Goal: Task Accomplishment & Management: Use online tool/utility

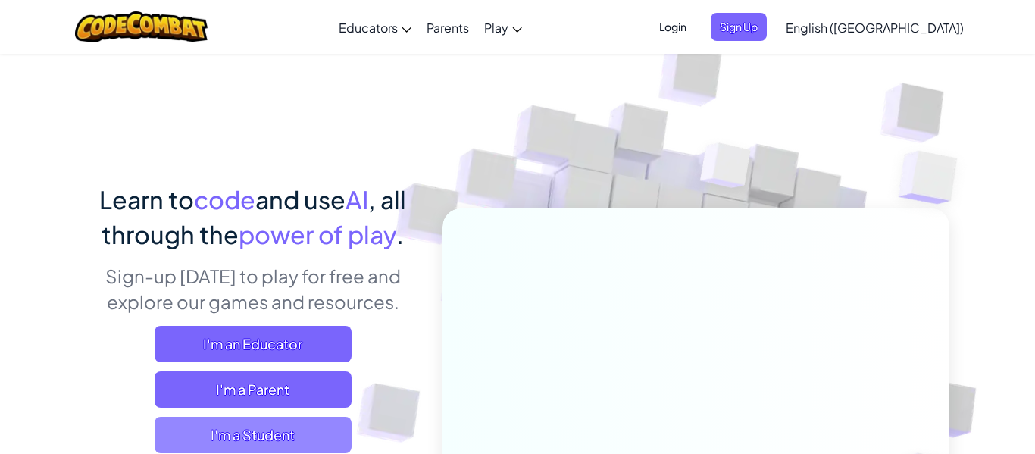
click at [290, 431] on span "I'm a Student" at bounding box center [253, 435] width 197 height 36
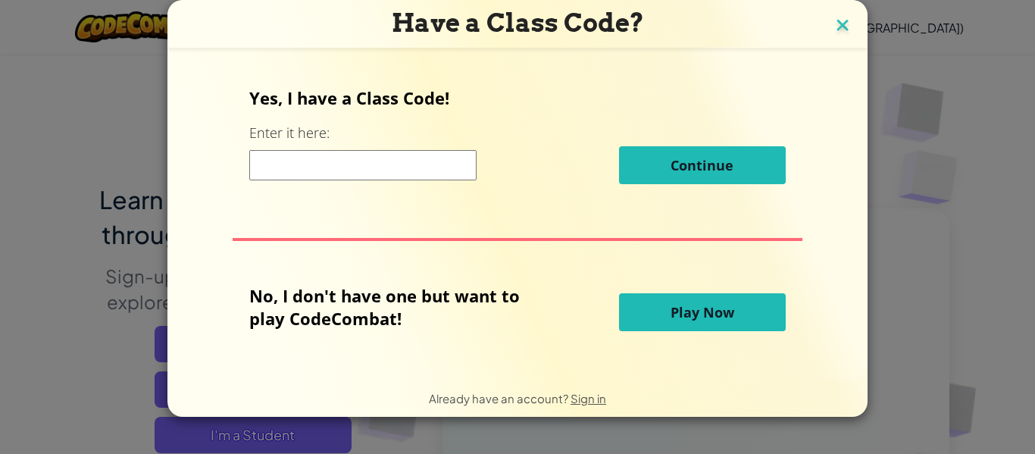
click at [838, 20] on img at bounding box center [843, 26] width 20 height 23
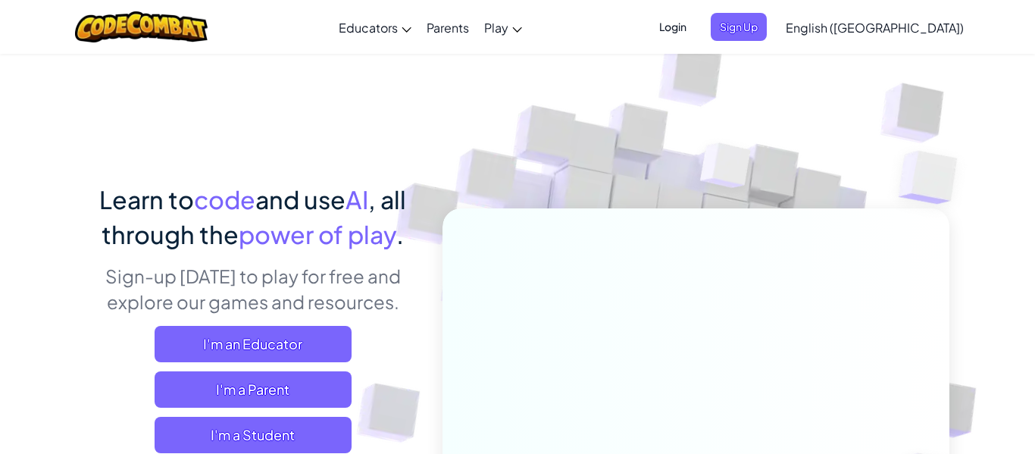
click at [695, 26] on span "Login" at bounding box center [672, 27] width 45 height 28
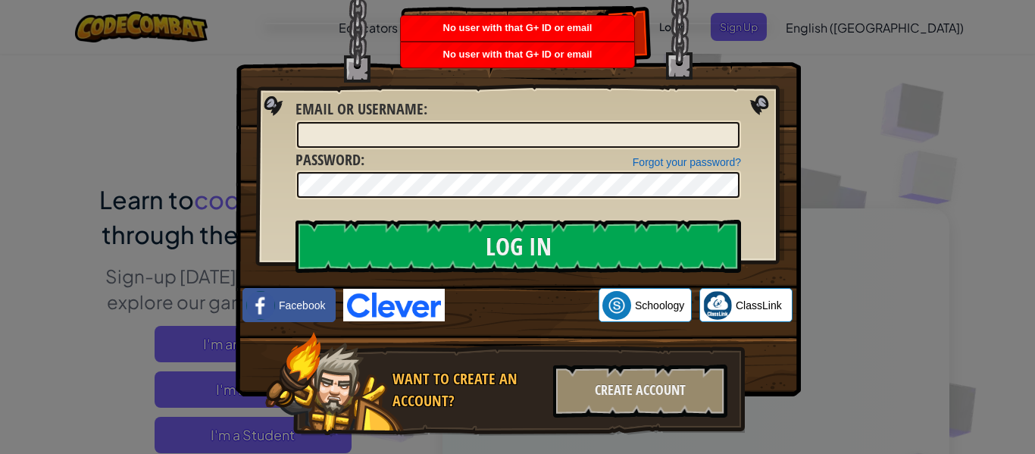
click at [864, 95] on div "Log In Unknown Error Email or Username : Forgot your password? Password : Log I…" at bounding box center [517, 227] width 1035 height 454
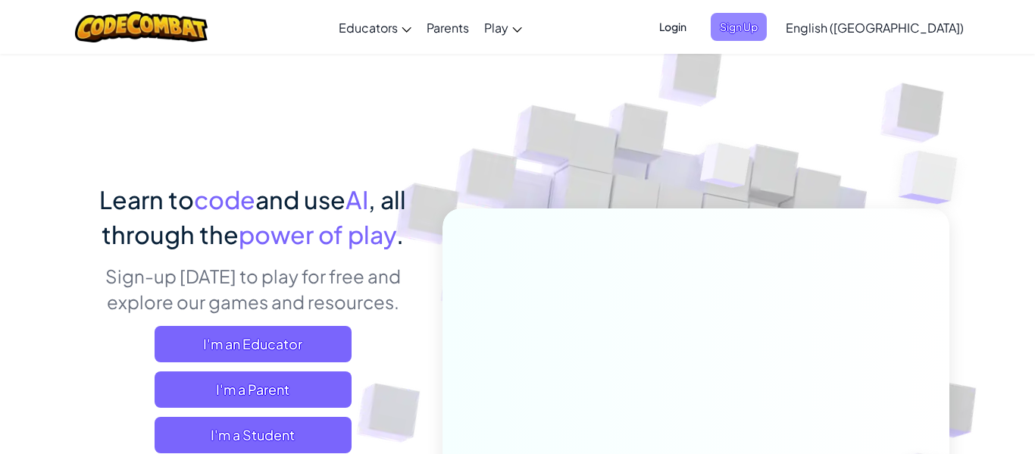
click at [767, 28] on span "Sign Up" at bounding box center [739, 27] width 56 height 28
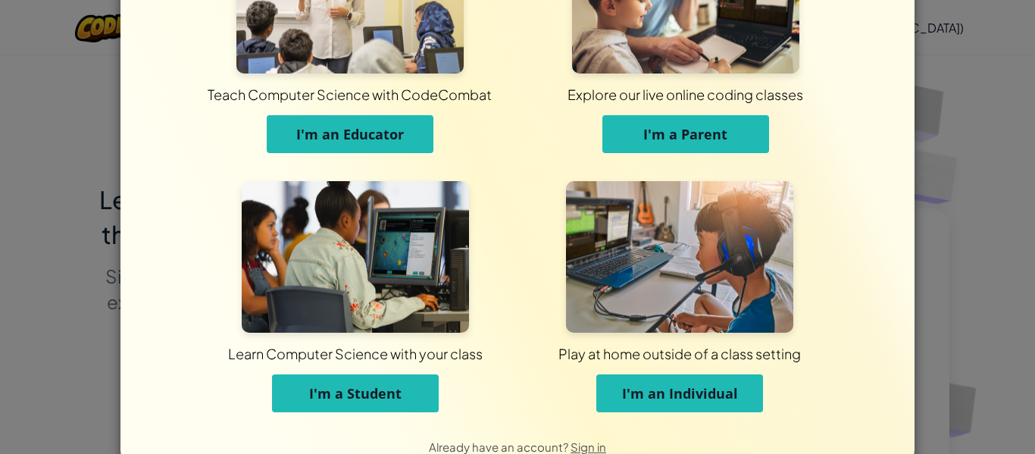
scroll to position [146, 0]
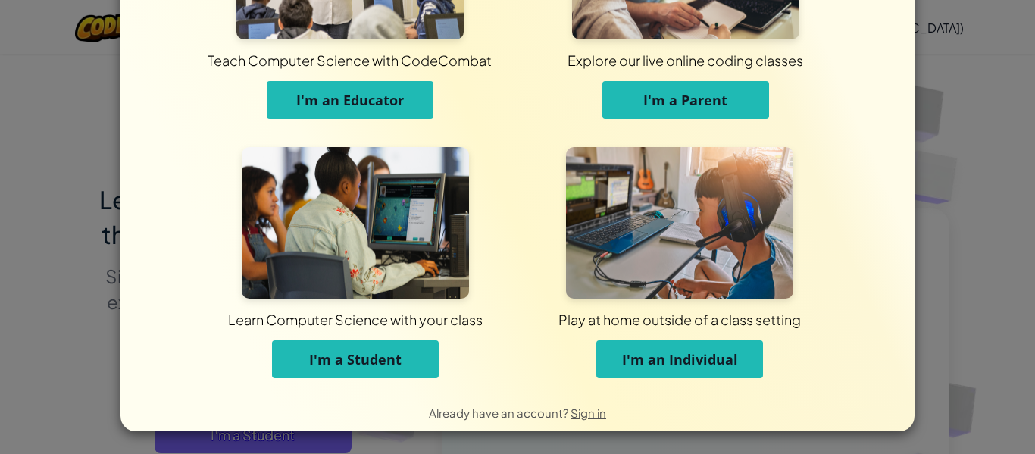
click at [402, 366] on button "I'm a Student" at bounding box center [355, 359] width 167 height 38
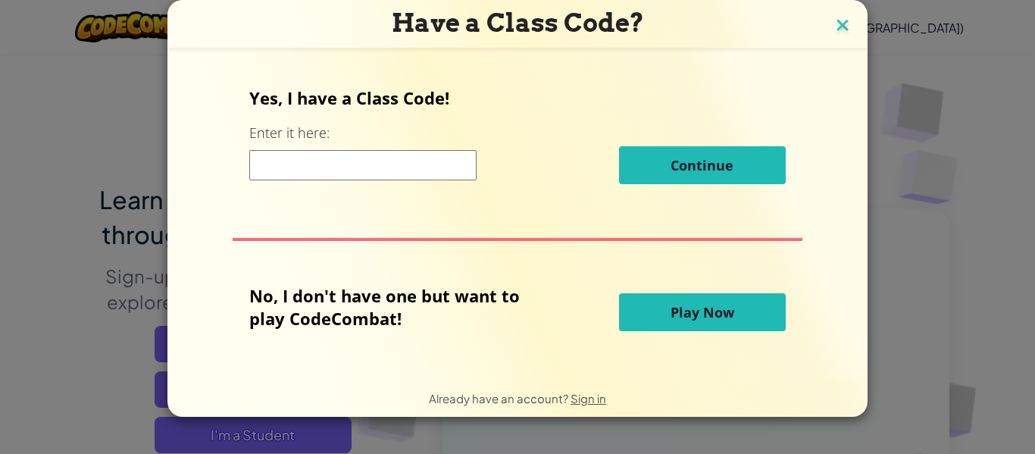
click at [841, 36] on img at bounding box center [843, 26] width 20 height 23
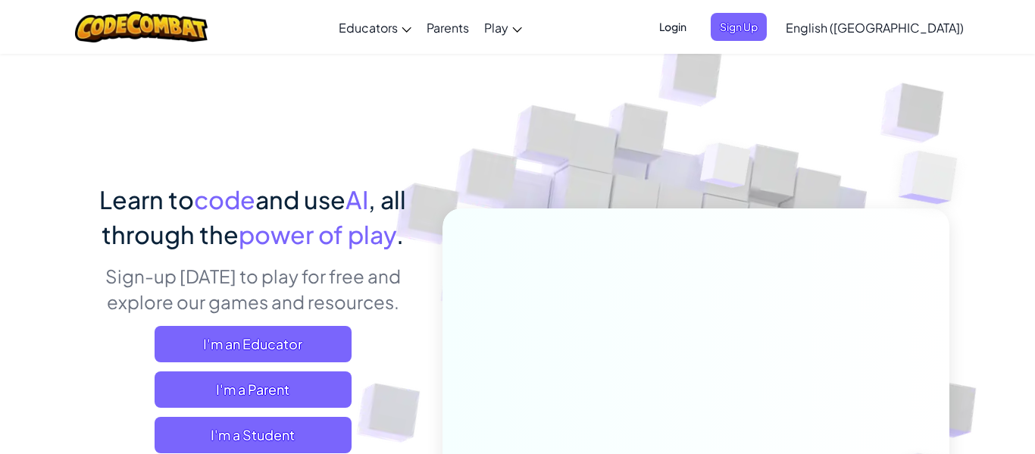
click at [695, 27] on span "Login" at bounding box center [672, 27] width 45 height 28
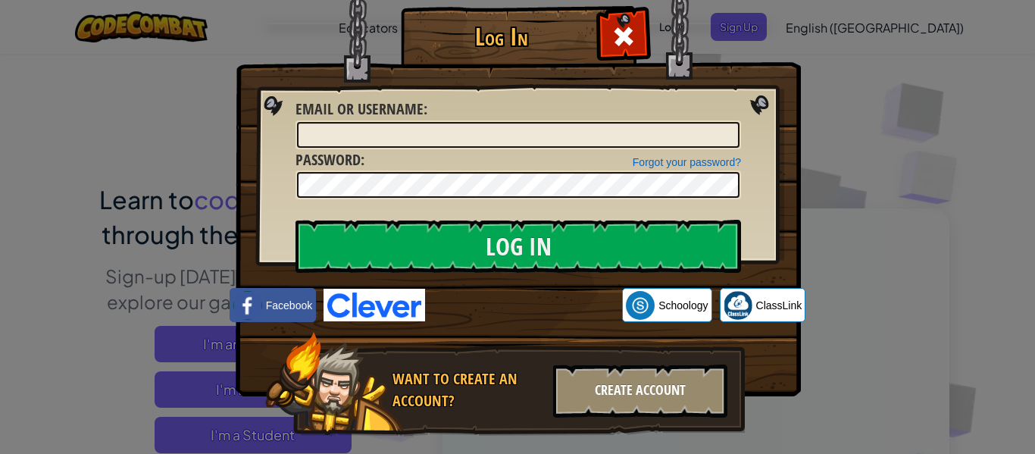
click at [702, 407] on div "Create Account" at bounding box center [640, 390] width 174 height 53
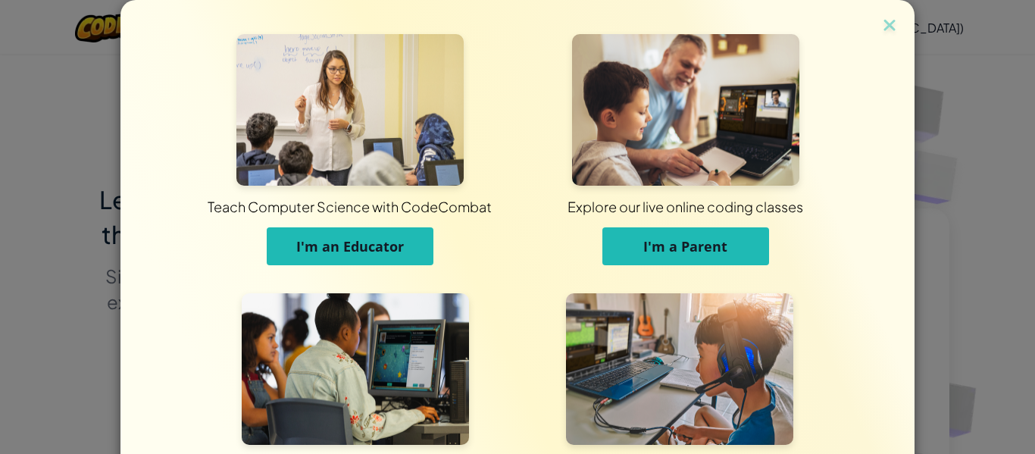
scroll to position [146, 0]
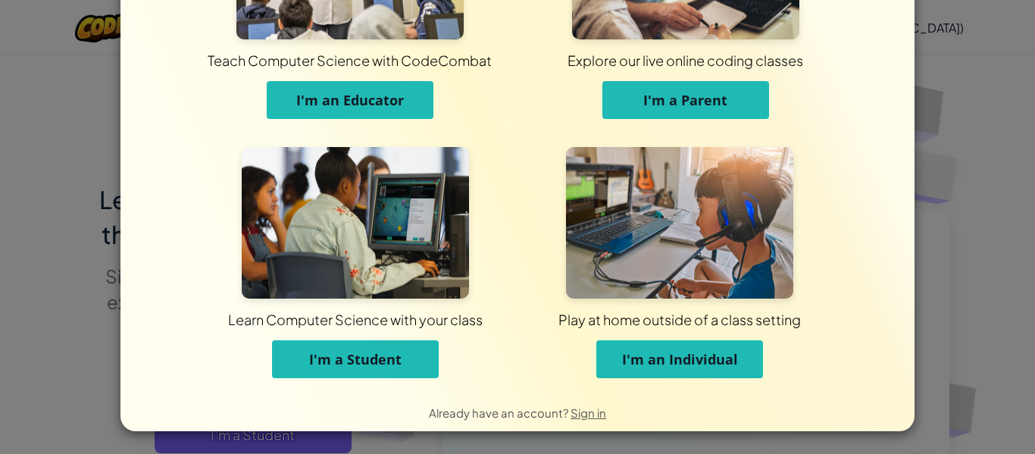
click at [393, 354] on span "I'm a Student" at bounding box center [355, 359] width 92 height 18
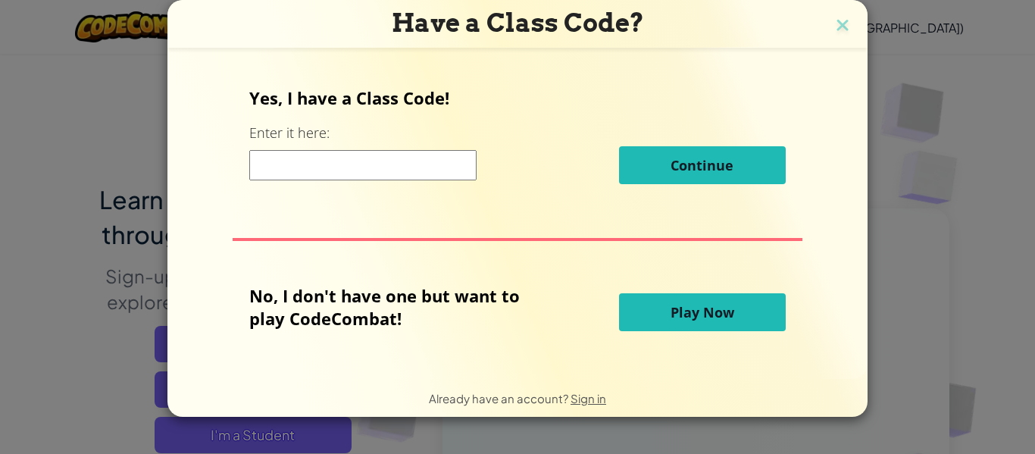
scroll to position [0, 0]
click at [437, 152] on input at bounding box center [362, 165] width 227 height 30
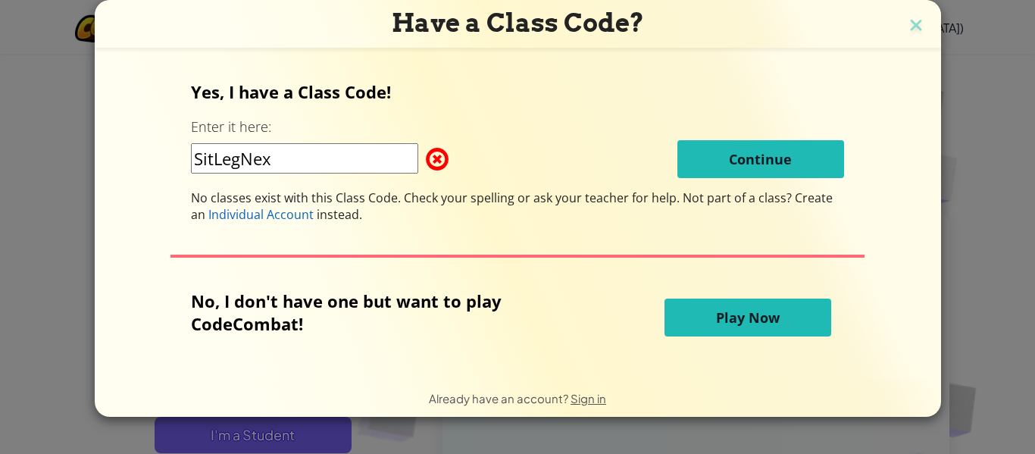
type input "SitLegNext"
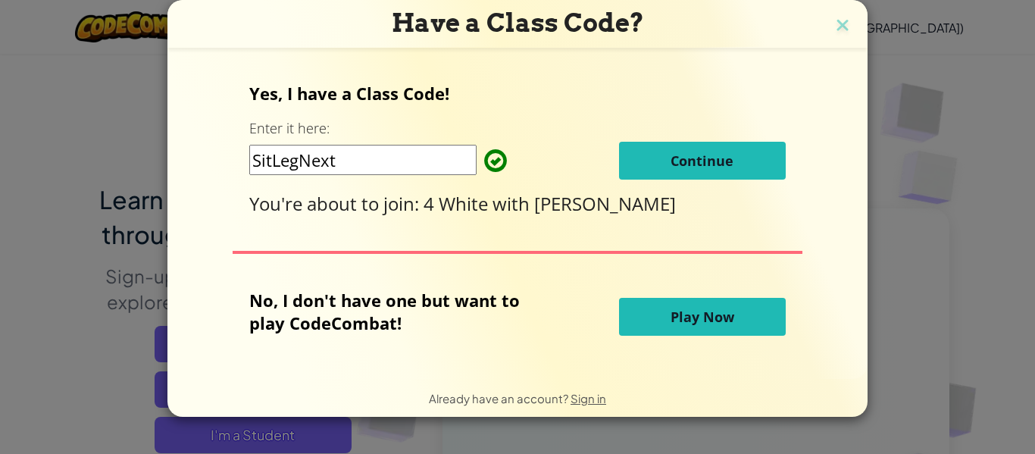
click at [750, 170] on button "Continue" at bounding box center [702, 161] width 167 height 38
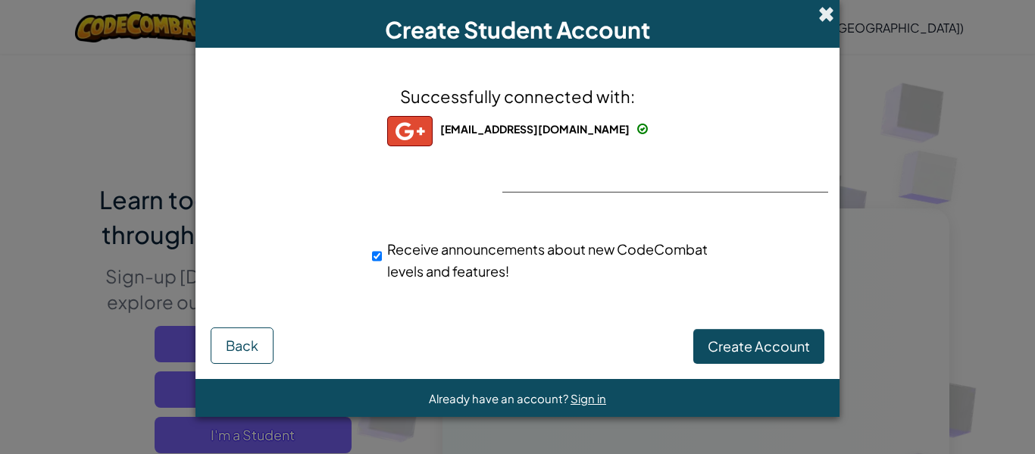
click at [823, 20] on span at bounding box center [826, 14] width 16 height 16
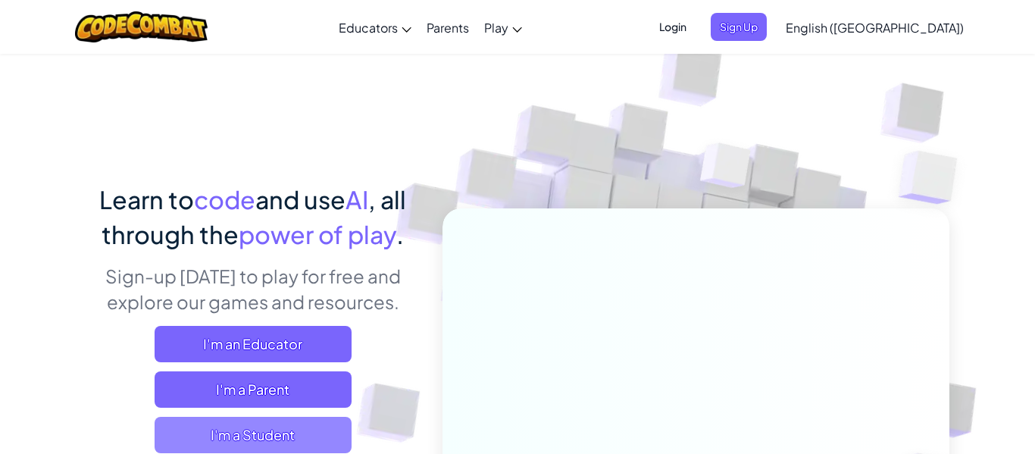
click at [334, 433] on span "I'm a Student" at bounding box center [253, 435] width 197 height 36
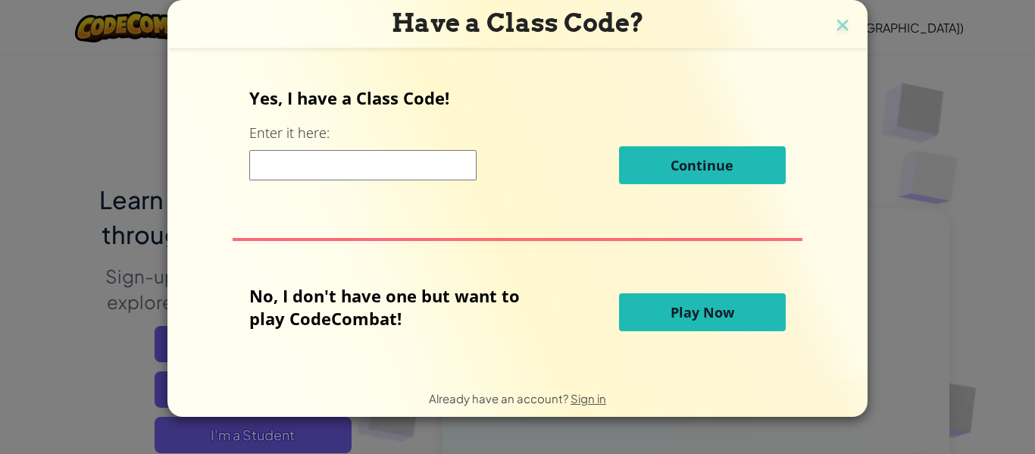
click at [409, 173] on input at bounding box center [362, 165] width 227 height 30
type input "SitLegNext"
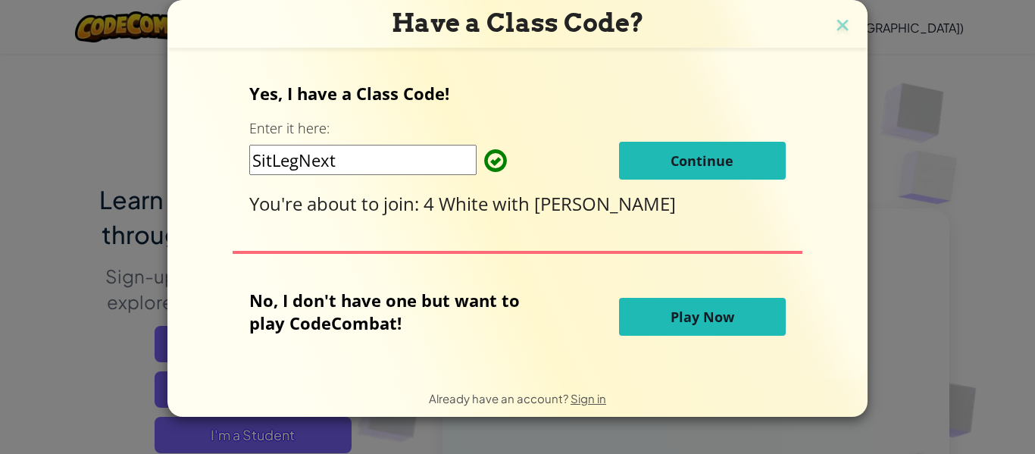
click at [718, 170] on button "Continue" at bounding box center [702, 161] width 167 height 38
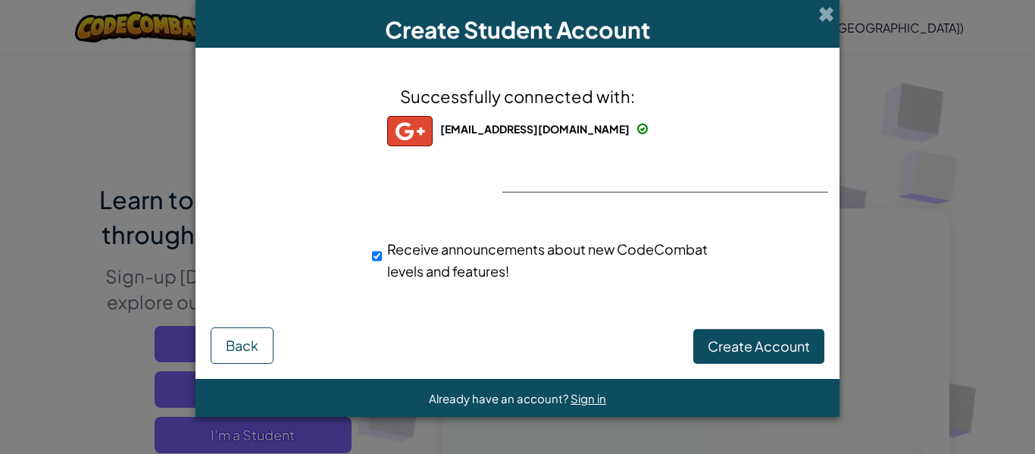
click at [781, 241] on div "Receive announcements about new CodeCombat levels and features!" at bounding box center [517, 259] width 629 height 59
click at [380, 257] on input "Receive announcements about new CodeCombat levels and features!" at bounding box center [377, 256] width 10 height 30
checkbox input "false"
click at [803, 356] on button "Create Account" at bounding box center [758, 346] width 131 height 35
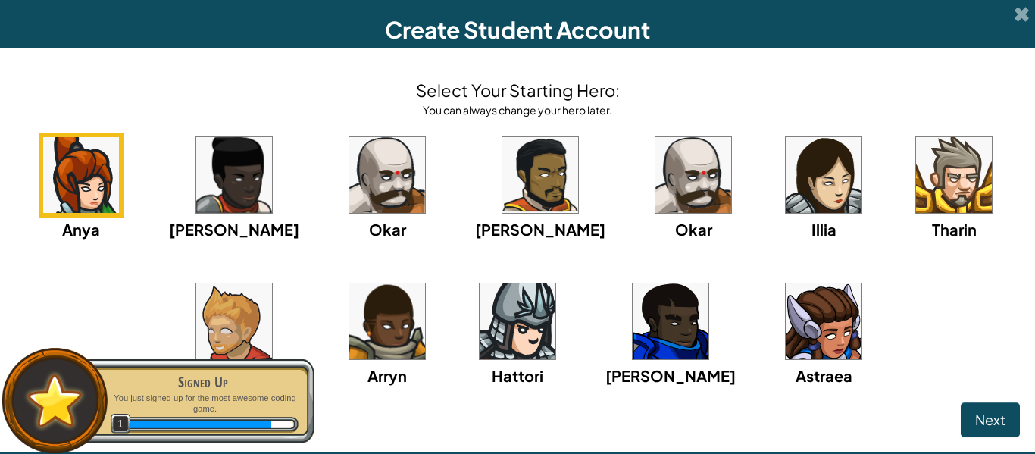
click at [247, 320] on img at bounding box center [234, 321] width 76 height 76
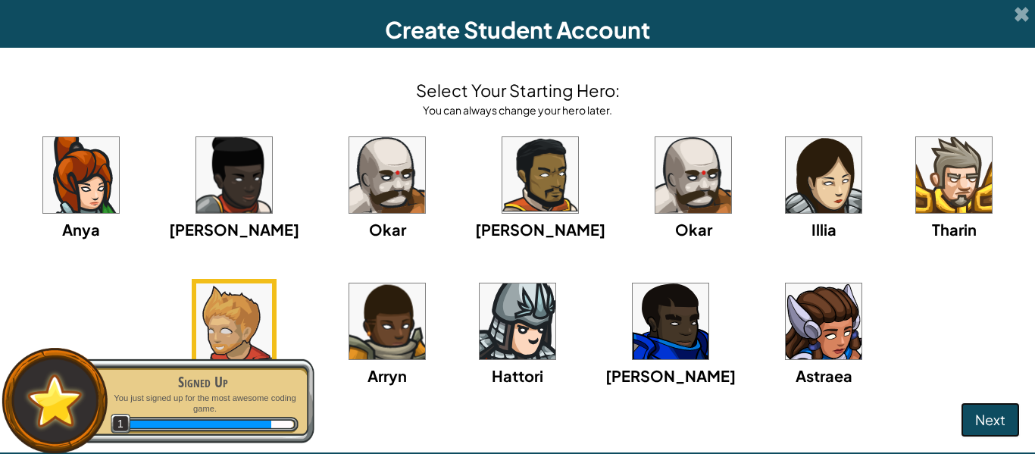
click at [967, 413] on button "Next" at bounding box center [990, 419] width 59 height 35
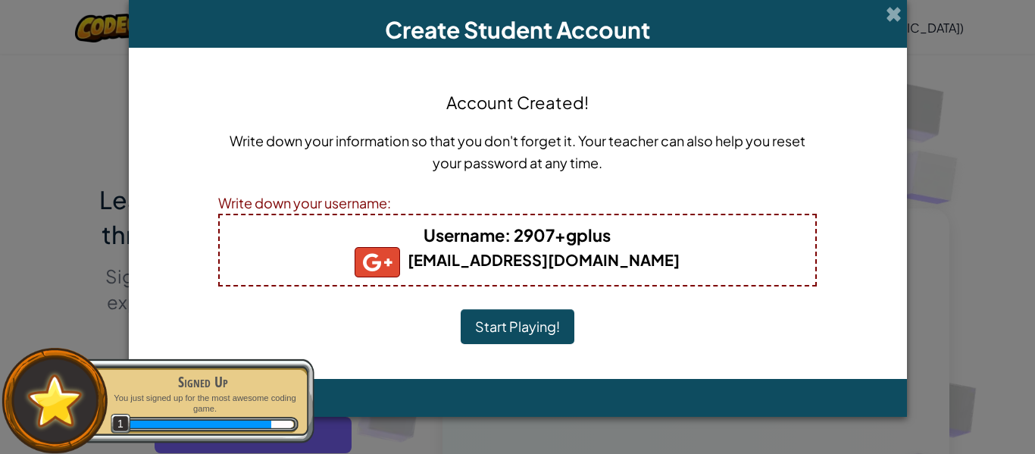
click at [555, 320] on button "Start Playing!" at bounding box center [518, 326] width 114 height 35
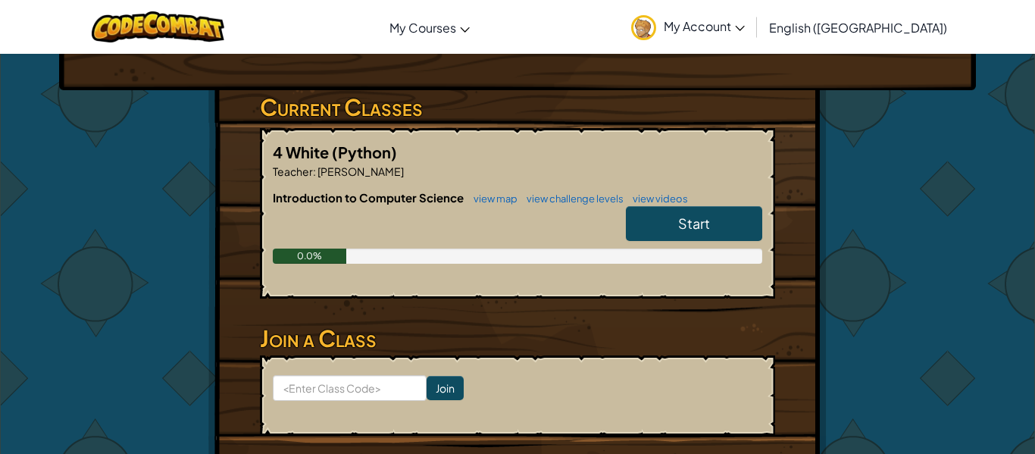
scroll to position [250, 0]
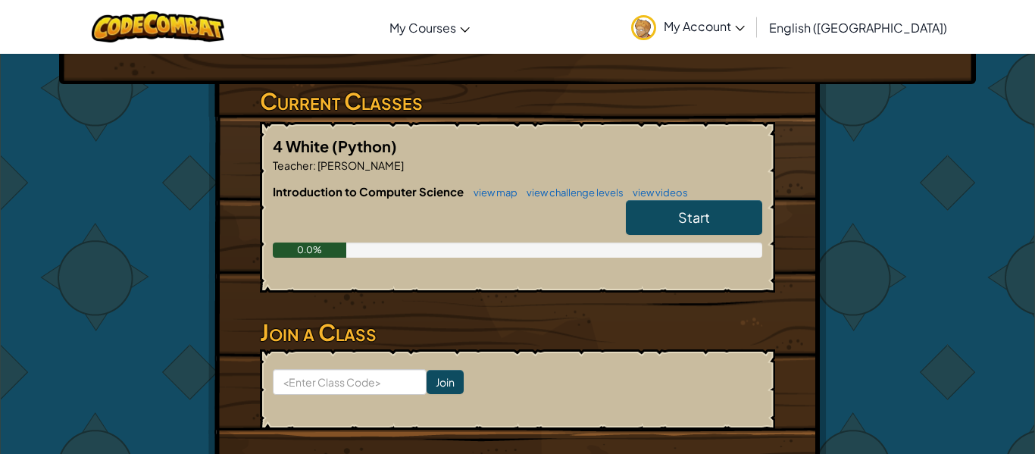
click at [695, 208] on span "Start" at bounding box center [694, 216] width 32 height 17
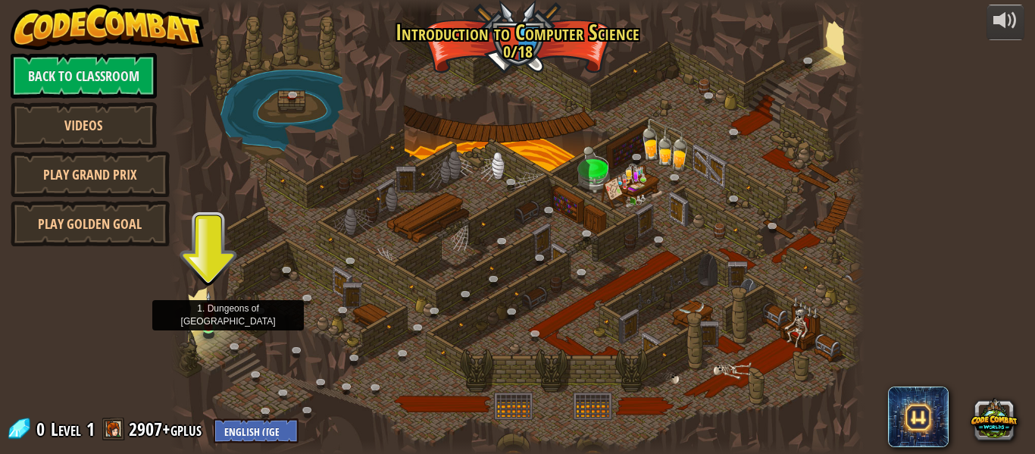
click at [208, 320] on img at bounding box center [209, 309] width 16 height 36
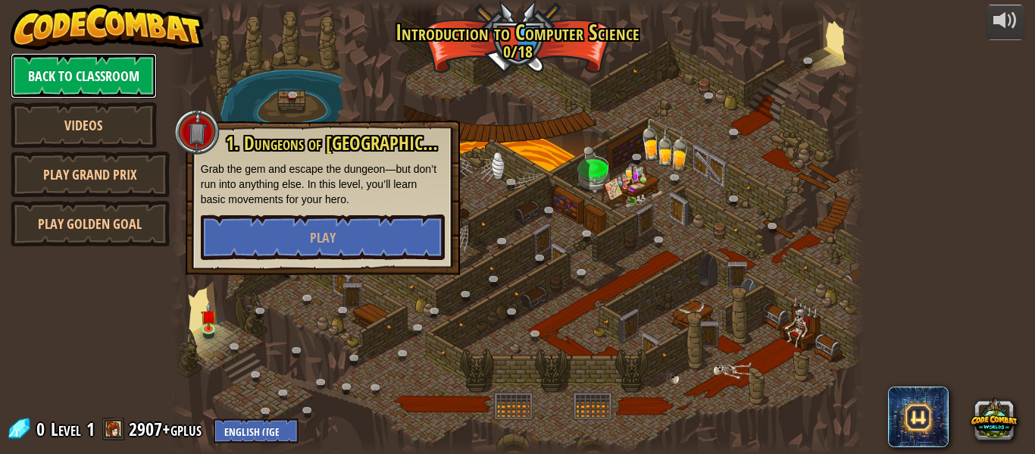
click at [135, 74] on link "Back to Classroom" at bounding box center [84, 75] width 146 height 45
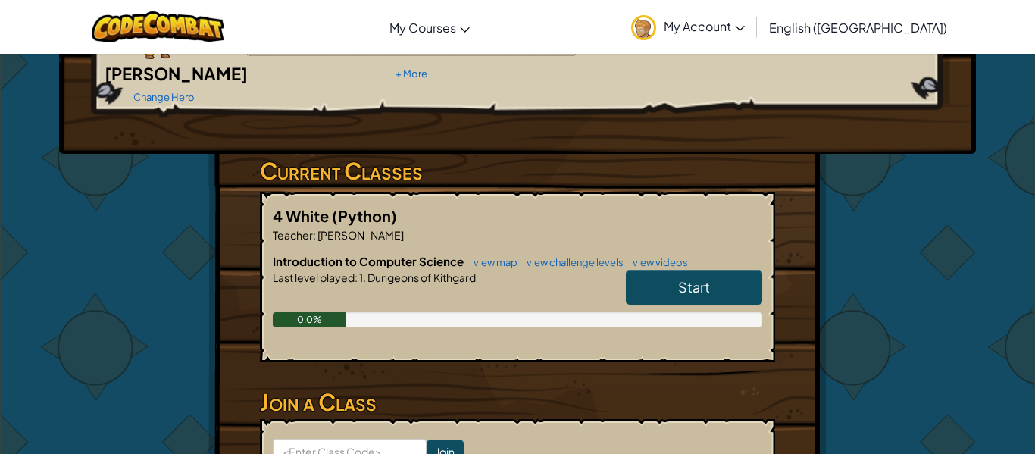
scroll to position [174, 0]
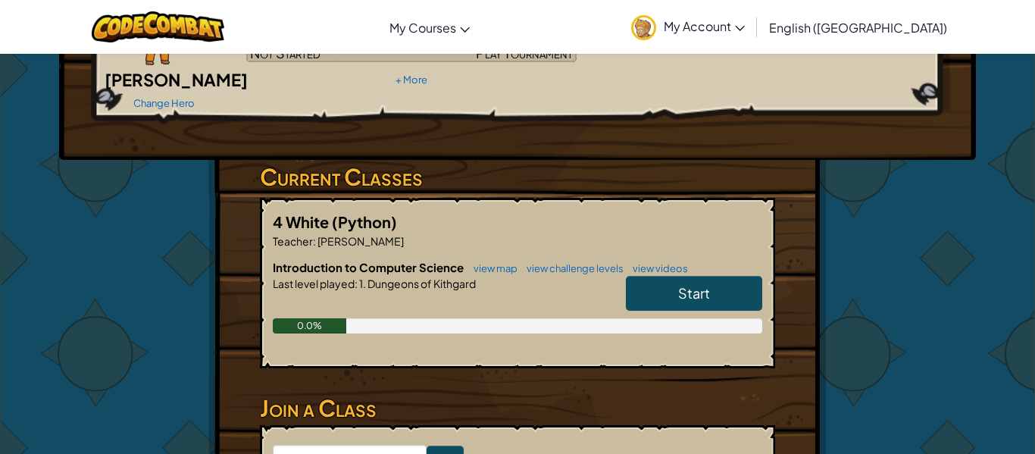
click at [642, 276] on link "Start" at bounding box center [694, 293] width 136 height 35
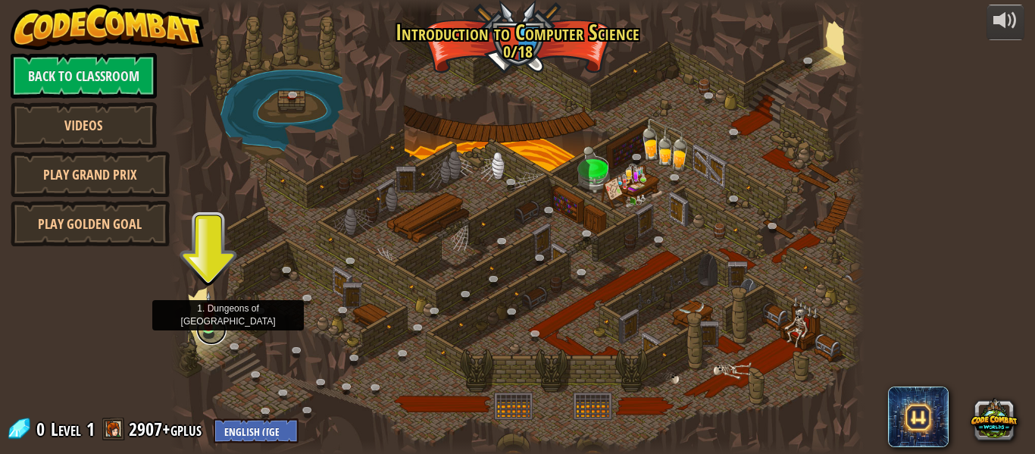
click at [212, 335] on link at bounding box center [211, 329] width 30 height 30
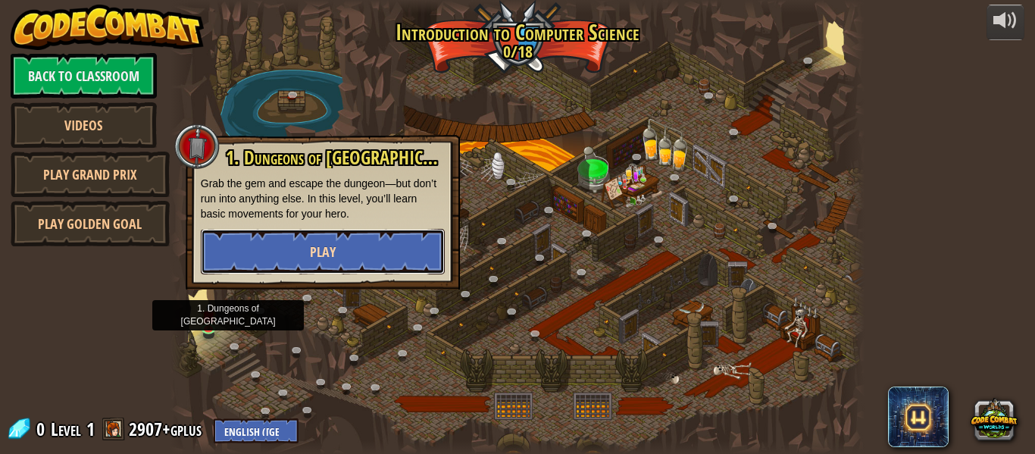
click at [255, 257] on button "Play" at bounding box center [323, 251] width 244 height 45
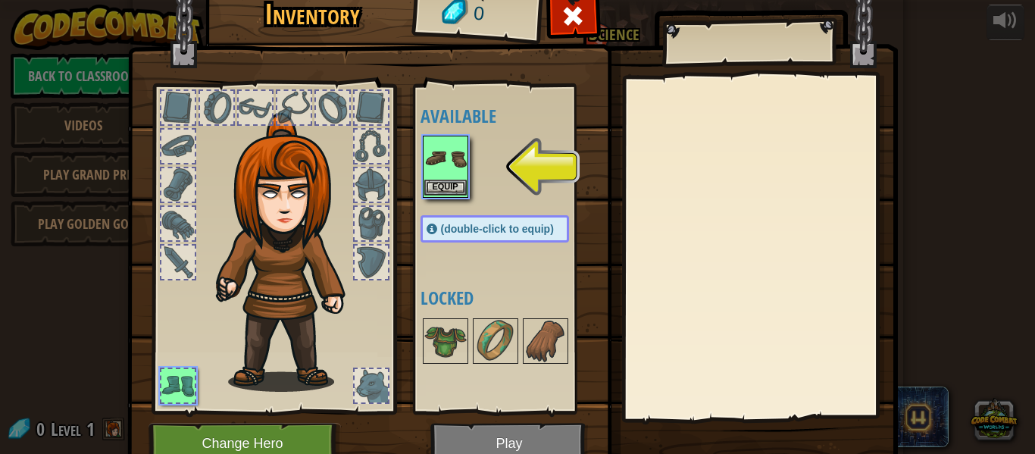
click at [451, 163] on img at bounding box center [445, 158] width 42 height 42
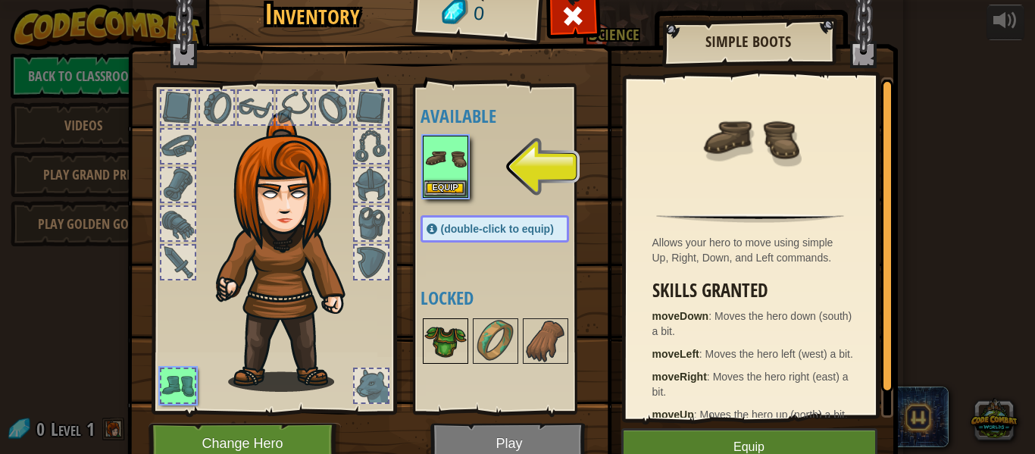
click at [453, 349] on img at bounding box center [445, 341] width 42 height 42
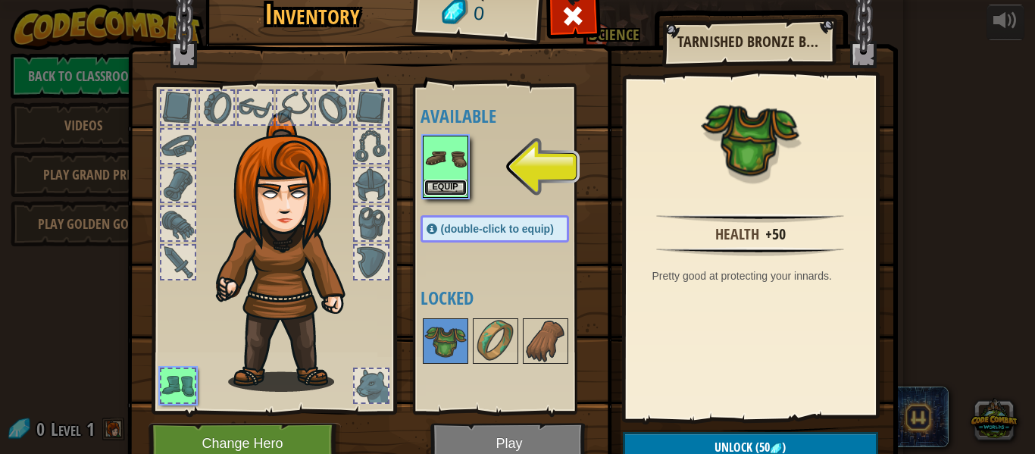
click at [426, 192] on button "Equip" at bounding box center [445, 188] width 42 height 16
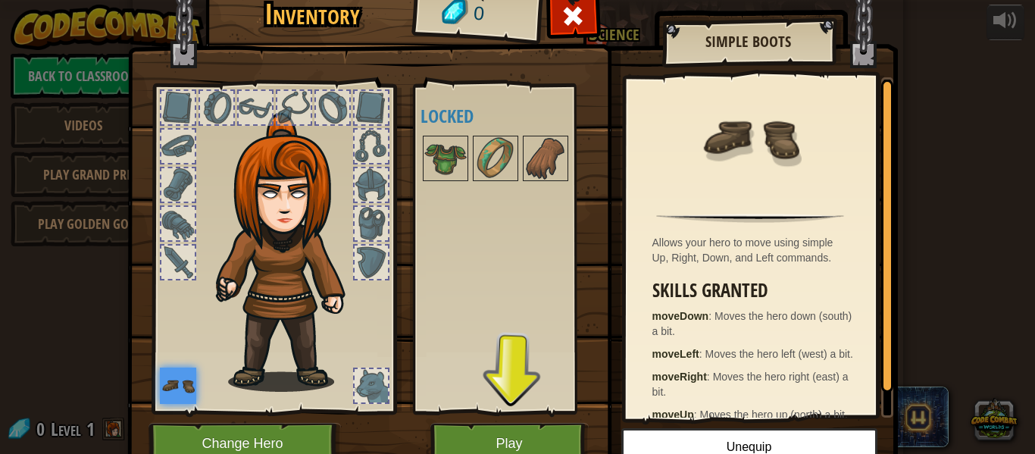
click at [193, 399] on img at bounding box center [178, 385] width 36 height 36
click at [180, 389] on img at bounding box center [178, 385] width 36 height 36
click at [426, 159] on img at bounding box center [445, 158] width 42 height 42
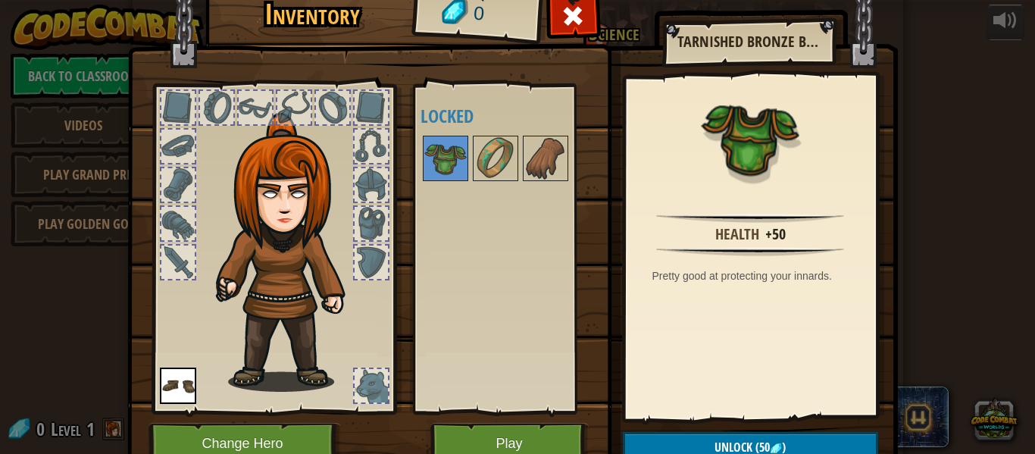
click at [679, 427] on img at bounding box center [512, 205] width 770 height 550
click at [695, 444] on button "Unlock (50 )" at bounding box center [750, 447] width 255 height 31
click at [570, 161] on div at bounding box center [509, 158] width 179 height 50
click at [548, 164] on img at bounding box center [545, 158] width 42 height 42
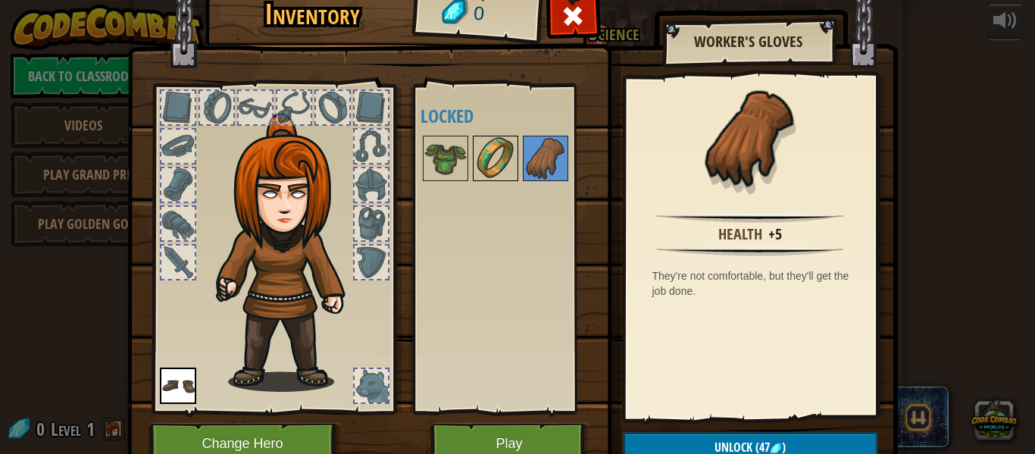
click at [511, 156] on img at bounding box center [495, 158] width 42 height 42
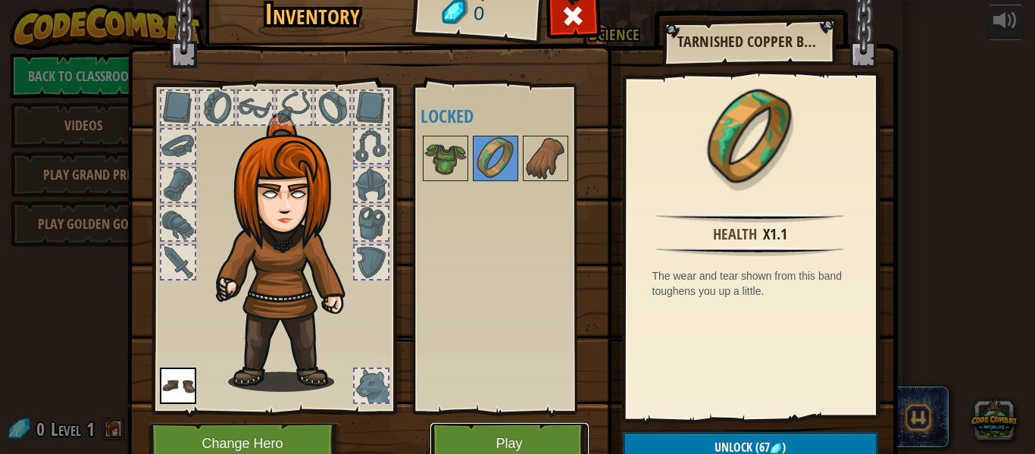
click at [513, 434] on button "Play" at bounding box center [509, 444] width 158 height 42
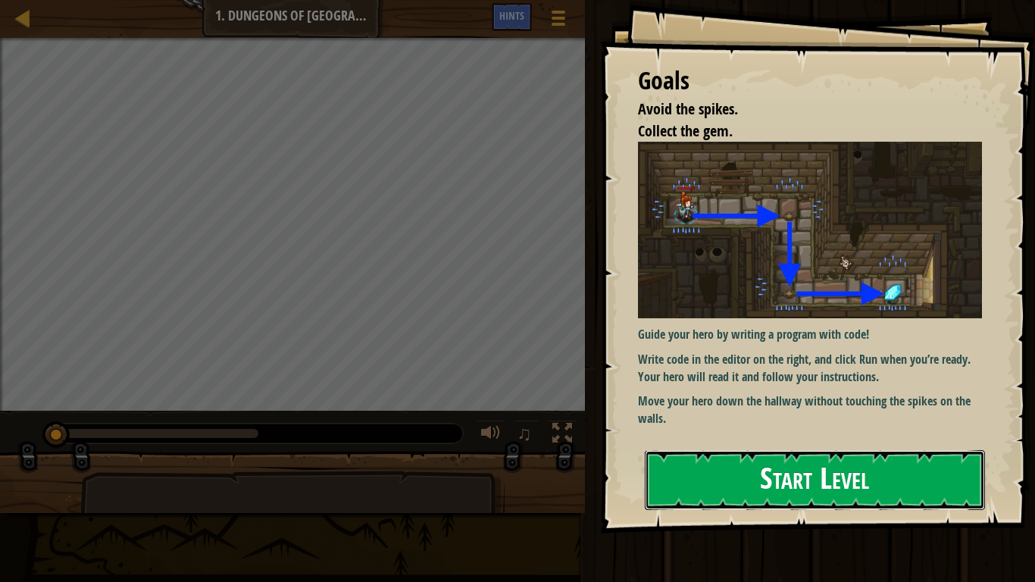
click at [708, 453] on button "Start Level" at bounding box center [815, 480] width 340 height 60
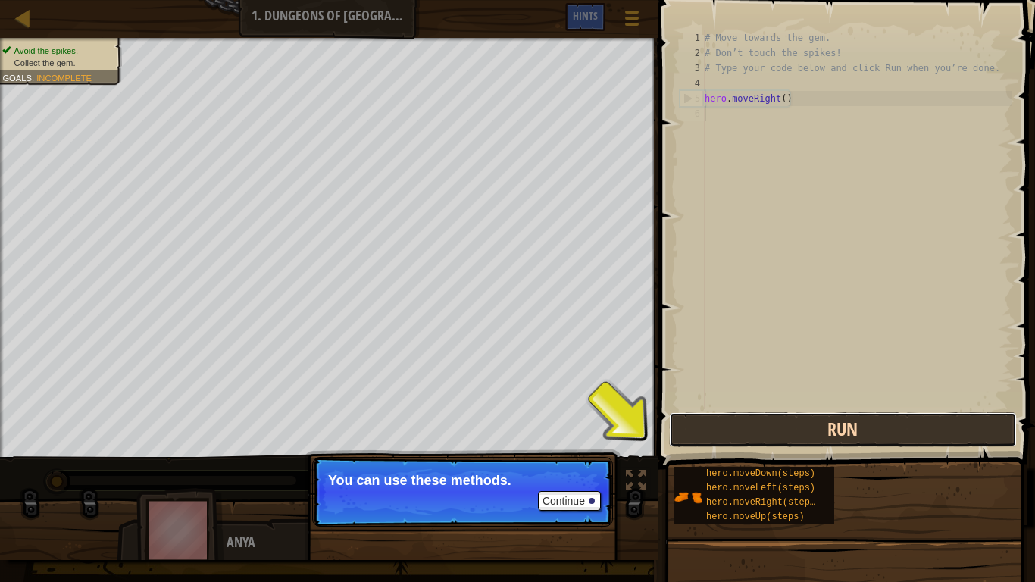
click at [786, 420] on button "Run" at bounding box center [843, 429] width 348 height 35
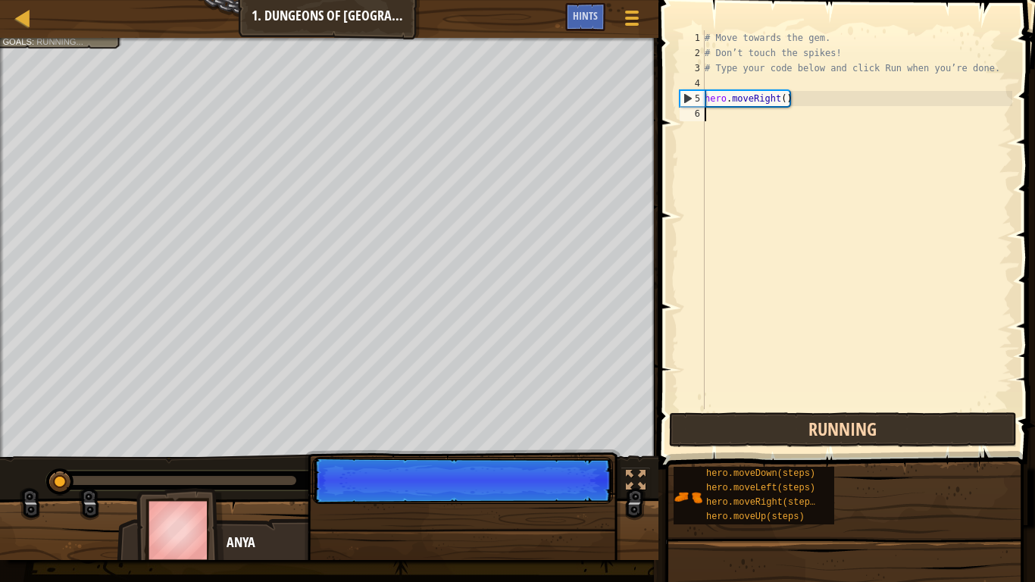
scroll to position [7, 0]
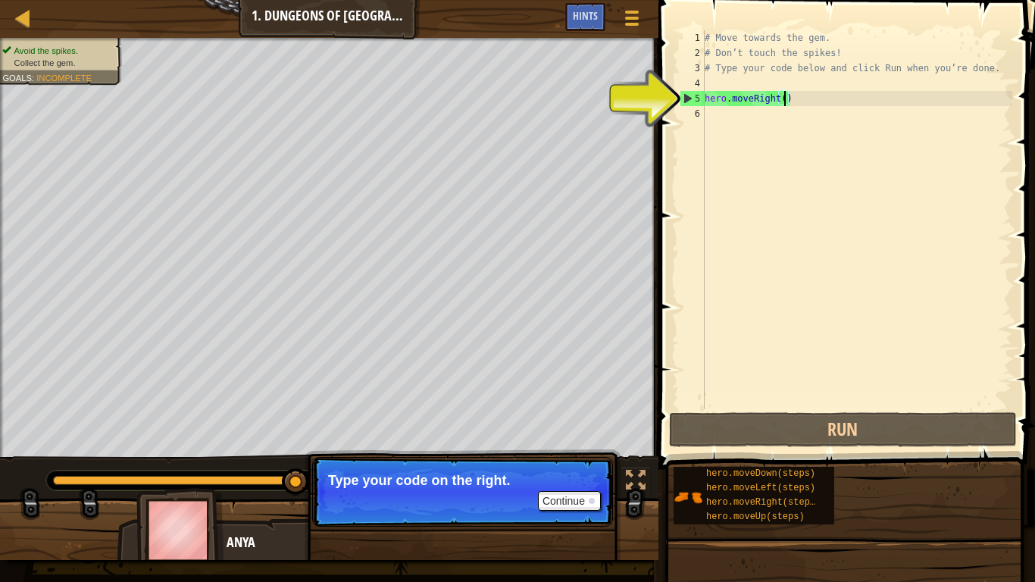
click at [783, 95] on div "# Move towards the gem. # Don’t touch the spikes! # Type your code below and cl…" at bounding box center [857, 234] width 311 height 409
click at [717, 97] on div "# Move towards the gem. # Don’t touch the spikes! # Type your code below and cl…" at bounding box center [857, 234] width 311 height 409
click at [806, 104] on div "# Move towards the gem. # Don’t touch the spikes! # Type your code below and cl…" at bounding box center [857, 234] width 311 height 409
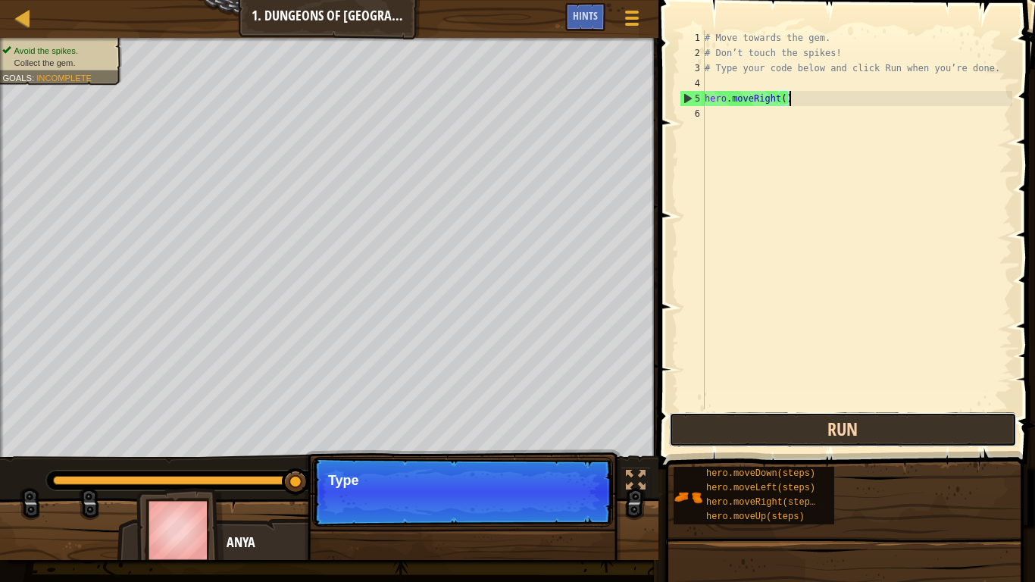
click at [864, 438] on button "Run" at bounding box center [843, 429] width 348 height 35
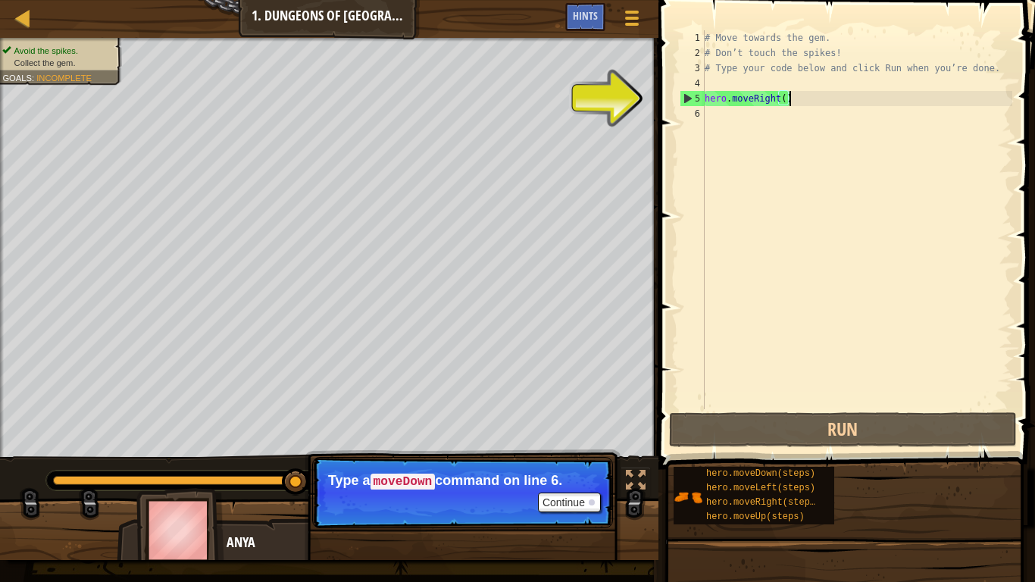
click at [686, 100] on div "5" at bounding box center [692, 98] width 24 height 15
click at [666, 95] on span at bounding box center [848, 213] width 389 height 514
click at [660, 95] on span at bounding box center [848, 213] width 389 height 514
click at [727, 93] on div "# Move towards the gem. # Don’t touch the spikes! # Type your code below and cl…" at bounding box center [857, 234] width 311 height 409
click at [729, 94] on div "# Move towards the gem. # Don’t touch the spikes! # Type your code below and cl…" at bounding box center [857, 234] width 311 height 409
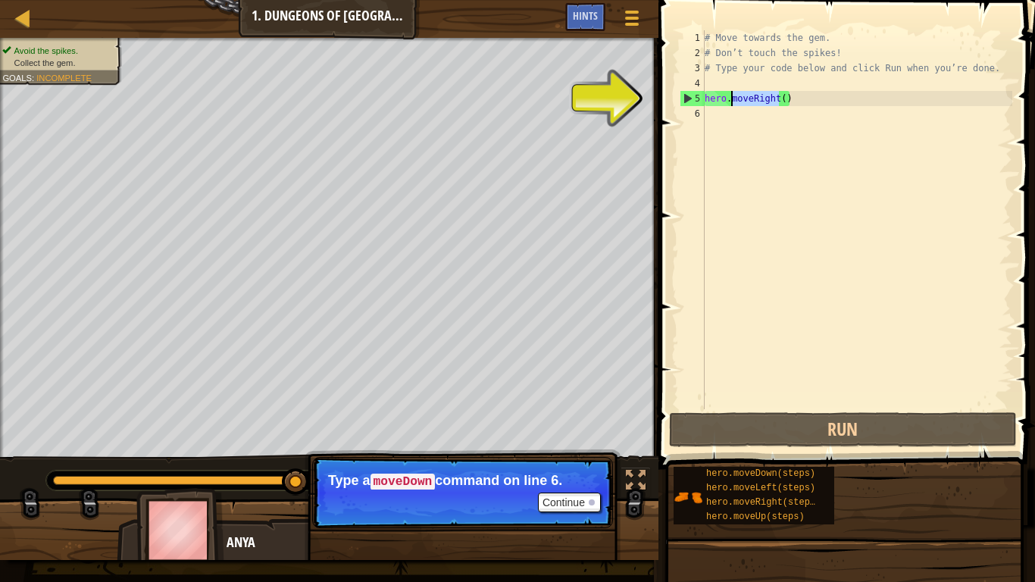
click at [729, 94] on div "# Move towards the gem. # Don’t touch the spikes! # Type your code below and cl…" at bounding box center [857, 234] width 311 height 409
click at [783, 92] on div "# Move towards the gem. # Don’t touch the spikes! # Type your code below and cl…" at bounding box center [857, 219] width 311 height 379
type textarea "hero.moveRight()"
click at [795, 95] on div "# Move towards the gem. # Don’t touch the spikes! # Type your code below and cl…" at bounding box center [857, 234] width 311 height 409
click at [774, 84] on div "# Move towards the gem. # Don’t touch the spikes! # Type your code below and cl…" at bounding box center [857, 234] width 311 height 409
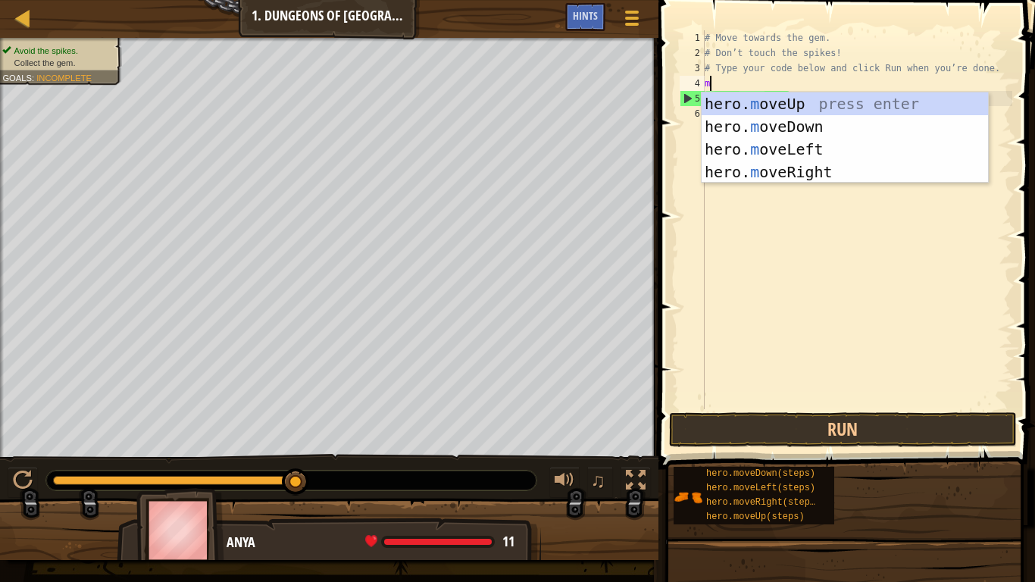
type textarea "mo"
click at [817, 130] on div "hero. mo veUp press enter hero. mo veDown press enter hero. mo veLeft press ent…" at bounding box center [845, 160] width 286 height 136
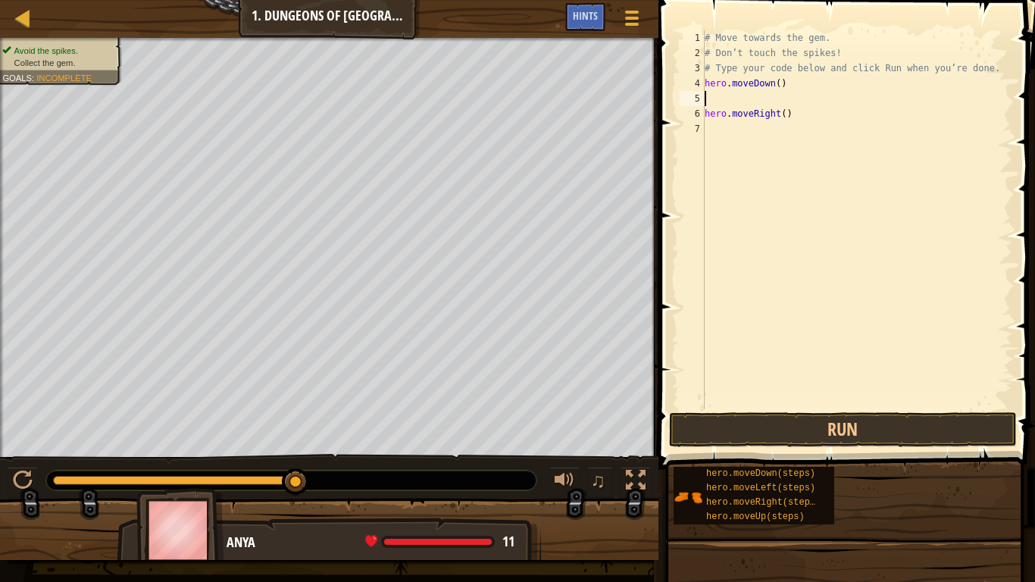
scroll to position [7, 0]
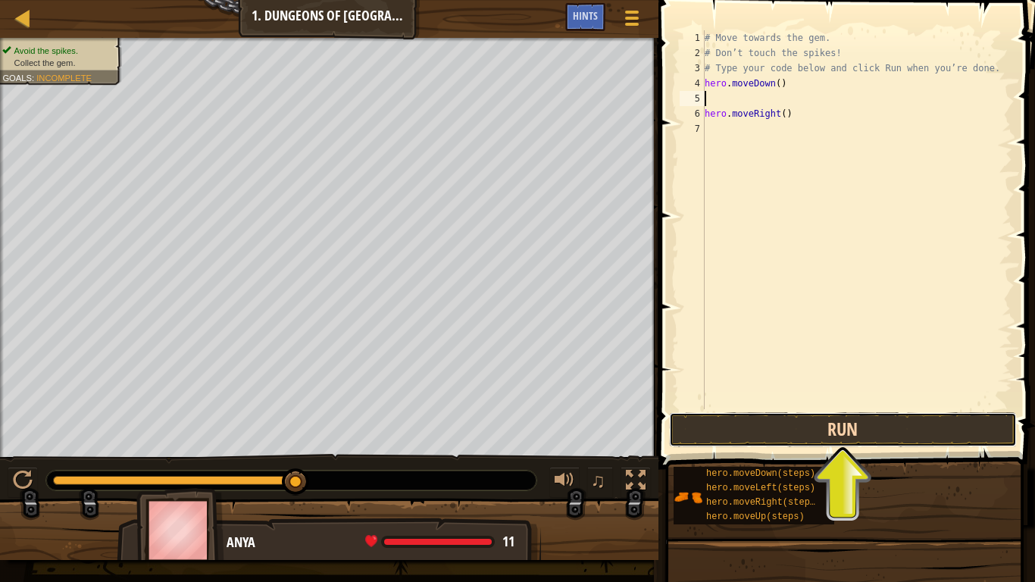
click at [871, 438] on button "Run" at bounding box center [843, 429] width 348 height 35
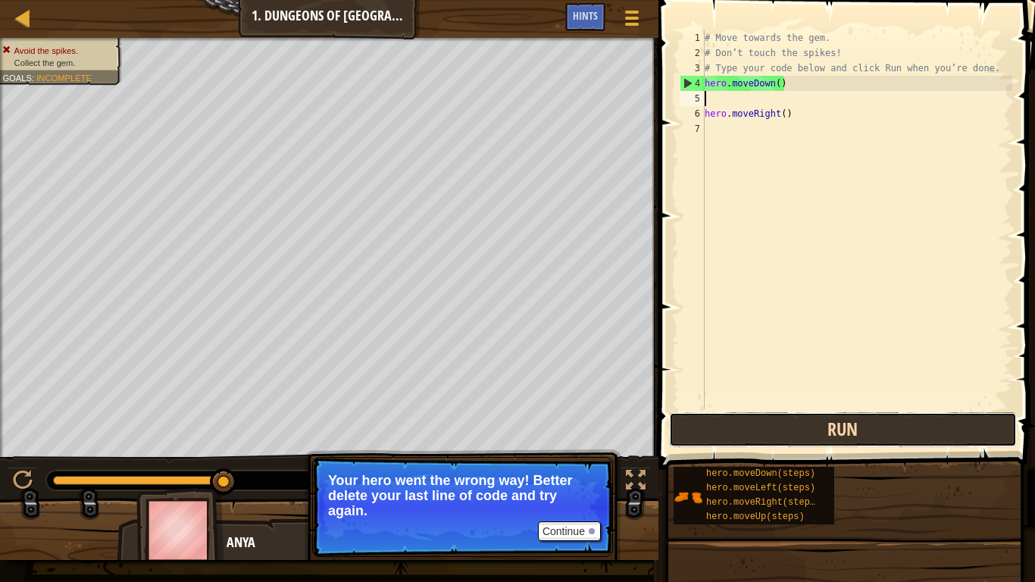
click at [738, 416] on button "Run" at bounding box center [843, 429] width 348 height 35
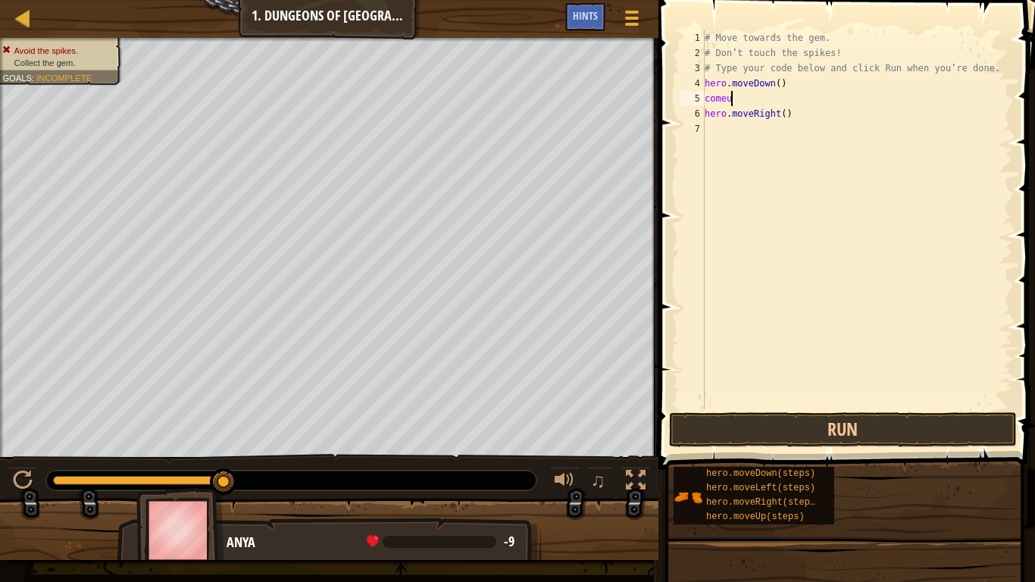
type textarea "comeup"
click at [957, 405] on div "# Move towards the gem. # Don’t touch the spikes! # Type your code below and cl…" at bounding box center [857, 234] width 311 height 409
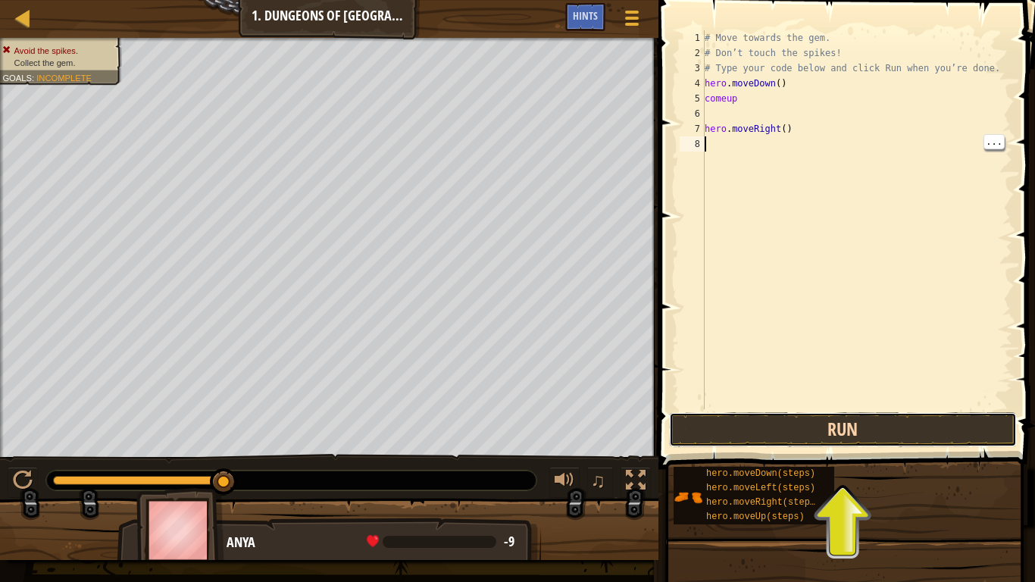
click at [946, 429] on button "Run" at bounding box center [843, 429] width 348 height 35
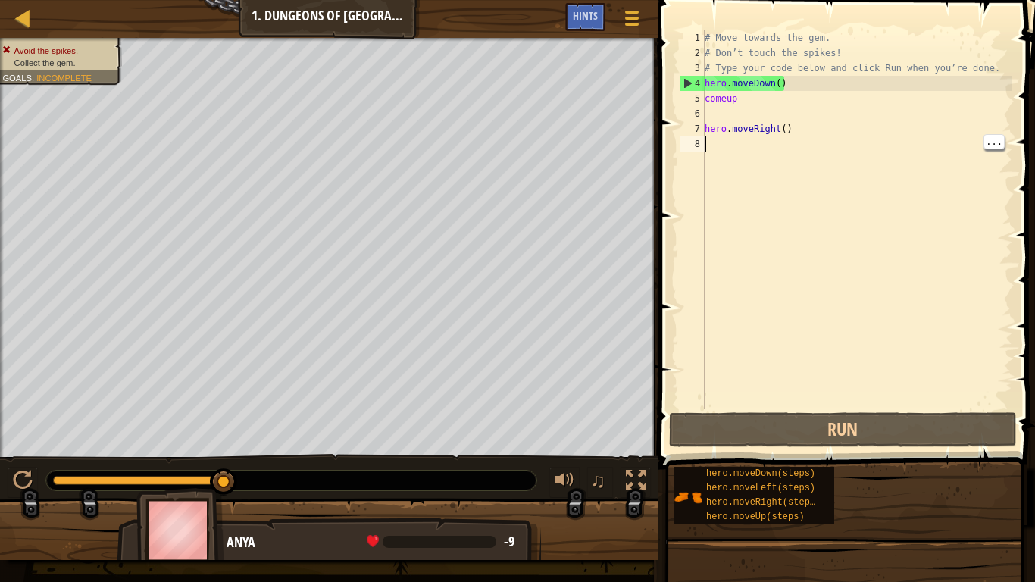
click at [727, 118] on div "# Move towards the gem. # Don’t touch the spikes! # Type your code below and cl…" at bounding box center [857, 234] width 311 height 409
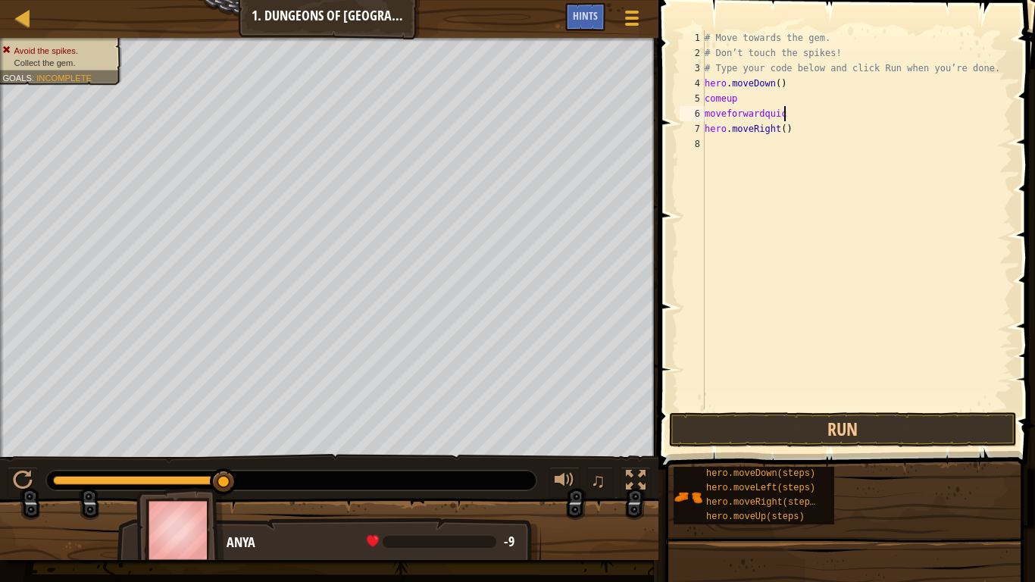
scroll to position [7, 11]
type textarea "moveforwardquick"
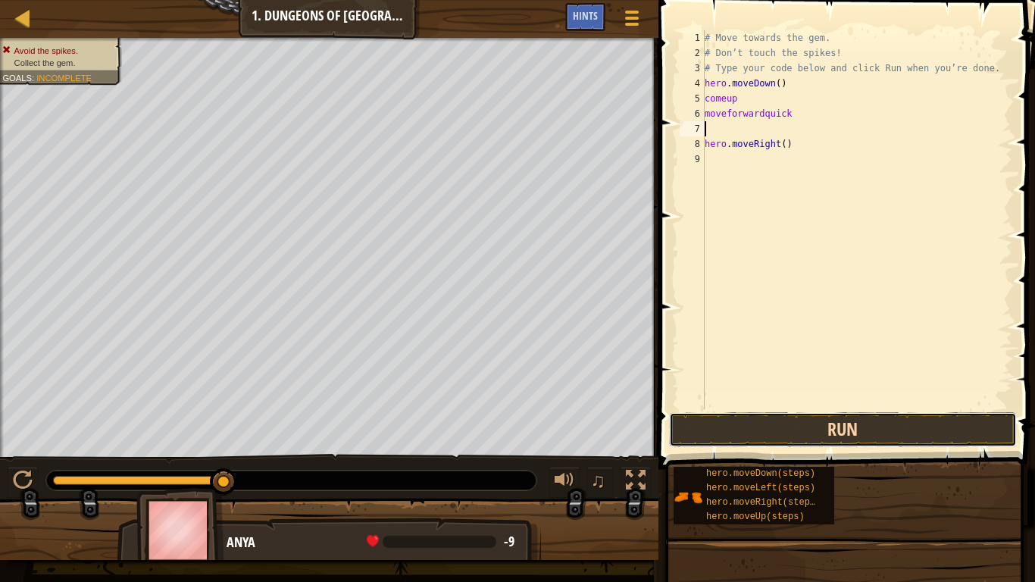
click at [918, 415] on button "Run" at bounding box center [843, 429] width 348 height 35
type textarea "getkilled"
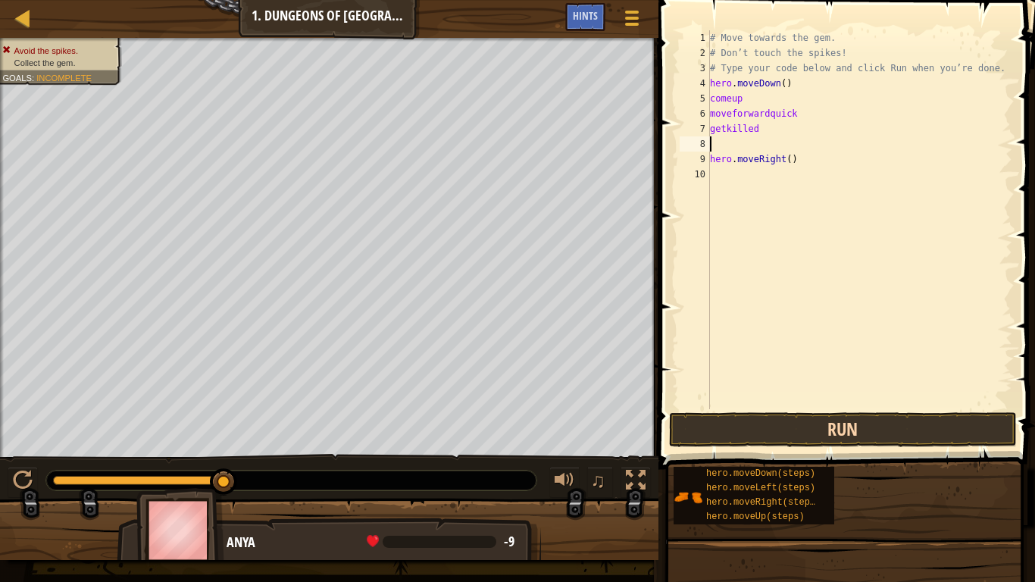
scroll to position [7, 0]
click at [851, 430] on button "Run" at bounding box center [843, 429] width 348 height 35
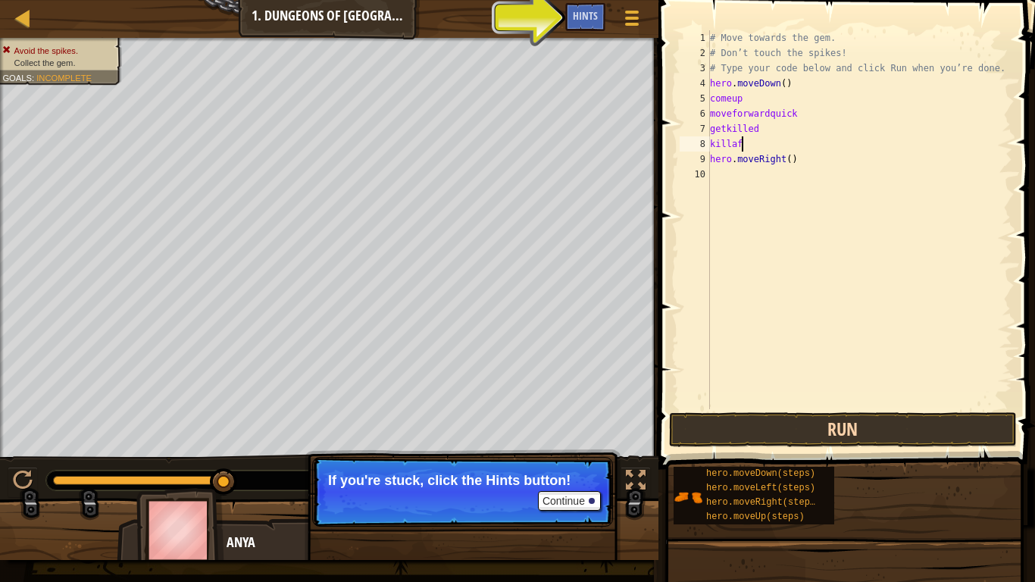
type textarea "killaf"
click at [912, 442] on button "Run" at bounding box center [843, 429] width 348 height 35
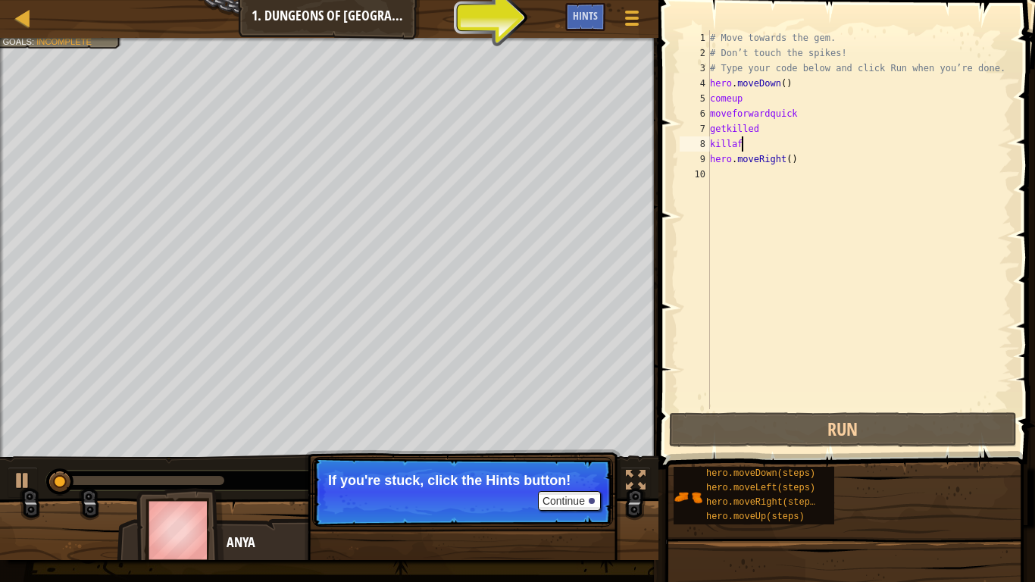
click at [942, 409] on span at bounding box center [848, 213] width 389 height 514
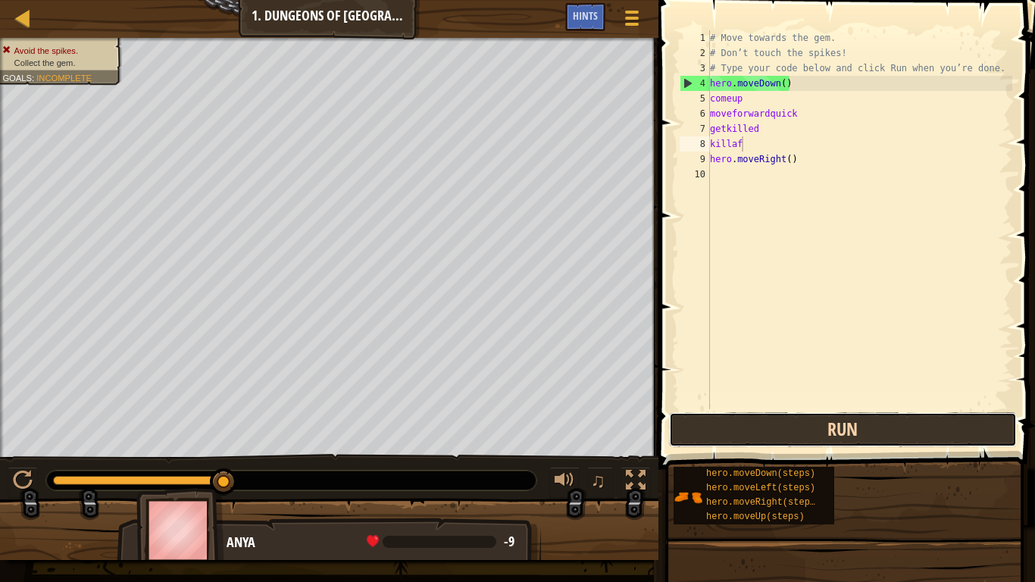
click at [849, 443] on button "Run" at bounding box center [843, 429] width 348 height 35
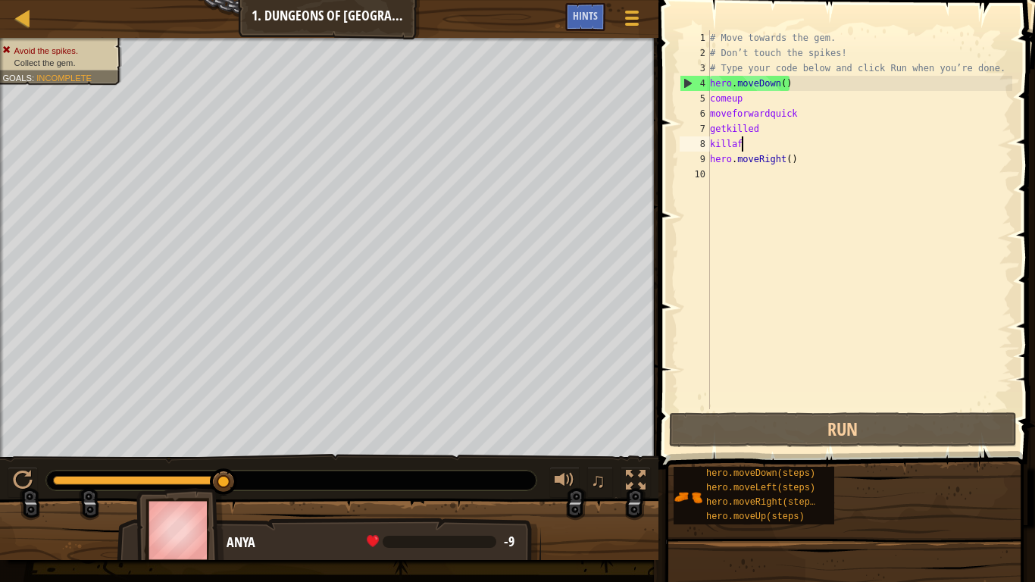
click at [454, 453] on div "Anya" at bounding box center [376, 543] width 299 height 20
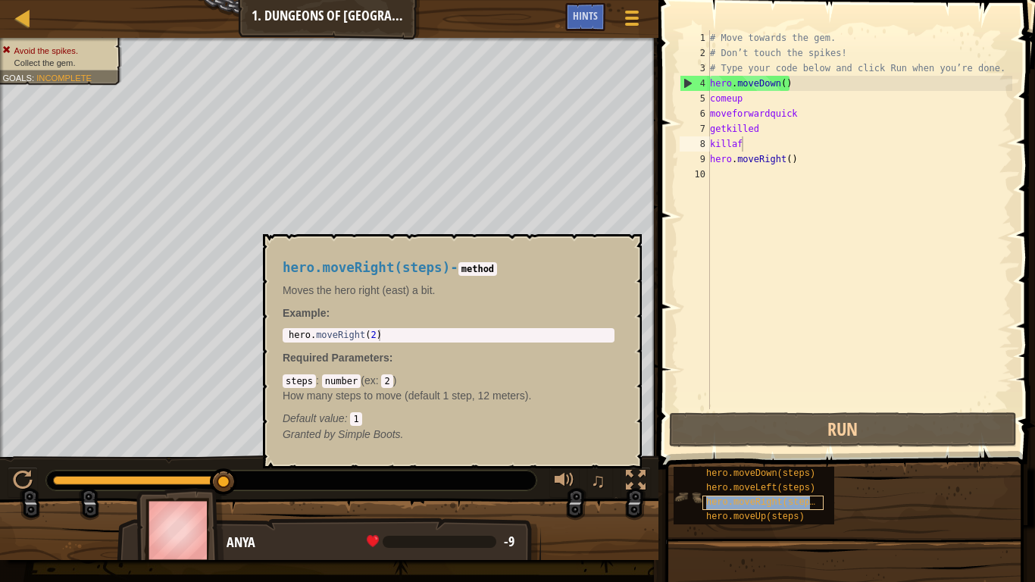
click at [730, 453] on span "hero.moveRight(steps)" at bounding box center [763, 502] width 114 height 11
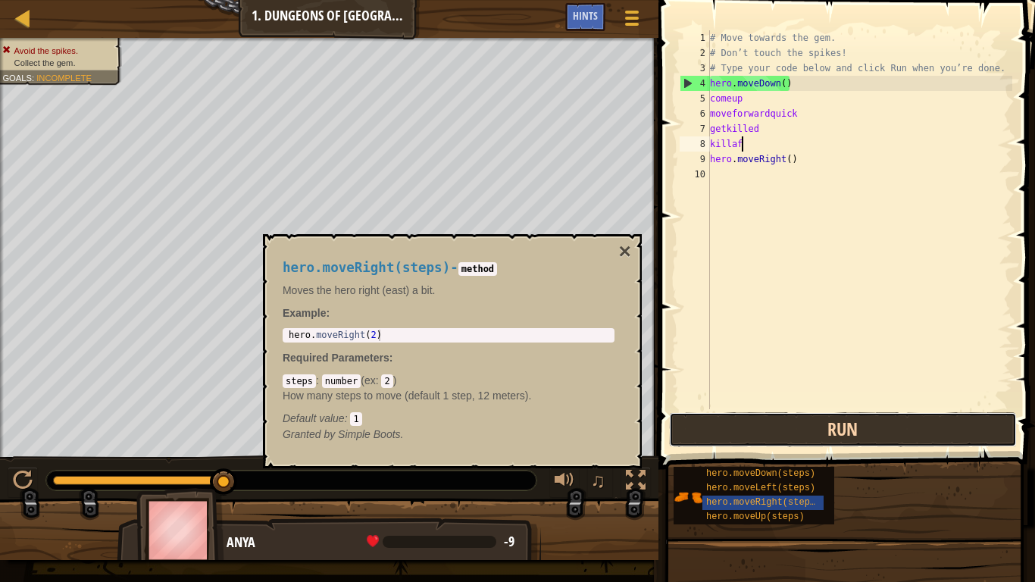
click at [971, 432] on button "Run" at bounding box center [843, 429] width 348 height 35
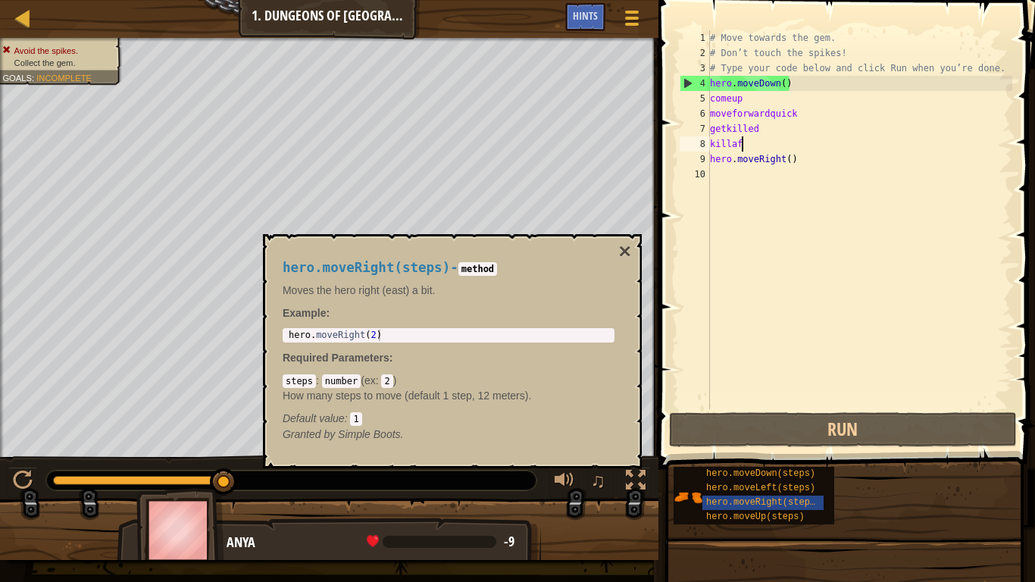
click at [387, 383] on code "2" at bounding box center [386, 381] width 11 height 14
click at [388, 378] on code "2" at bounding box center [386, 381] width 11 height 14
click at [389, 382] on code "2" at bounding box center [386, 381] width 11 height 14
click at [389, 378] on code "2" at bounding box center [386, 381] width 11 height 14
click at [361, 418] on code "1" at bounding box center [355, 419] width 11 height 14
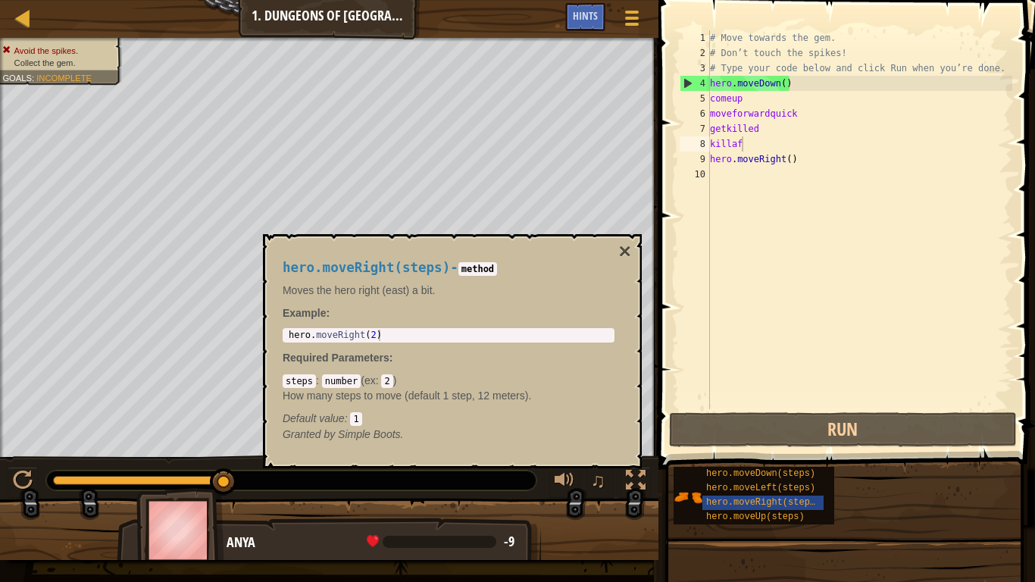
click at [357, 410] on div "steps : number ( ex : 2 ) How many steps to move (default 1 step, 12 meters). D…" at bounding box center [449, 399] width 332 height 53
click at [353, 409] on div "steps : number ( ex : 2 ) How many steps to move (default 1 step, 12 meters). D…" at bounding box center [449, 399] width 332 height 53
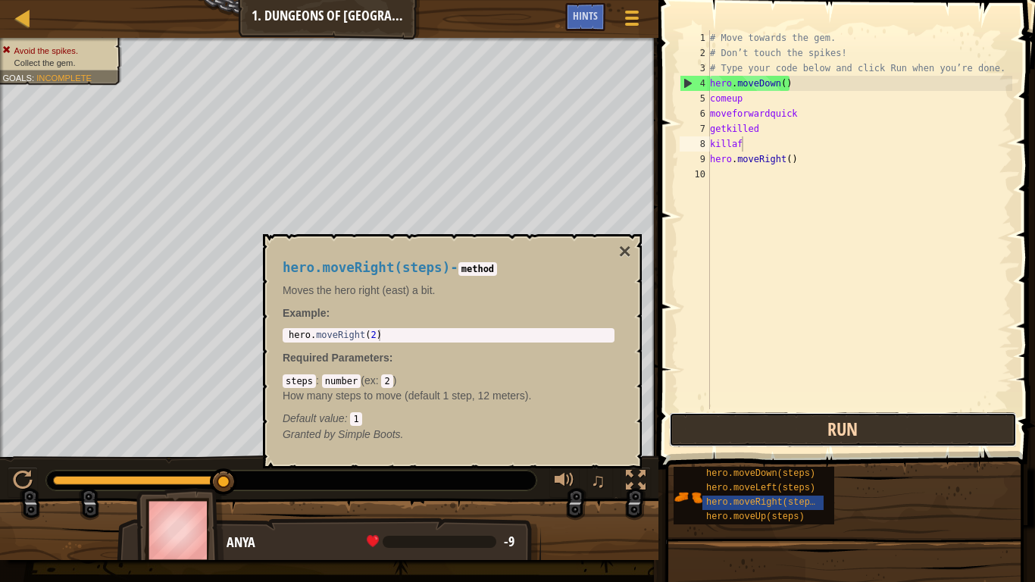
click at [995, 417] on button "Run" at bounding box center [843, 429] width 348 height 35
click at [994, 417] on button "Run" at bounding box center [843, 429] width 348 height 35
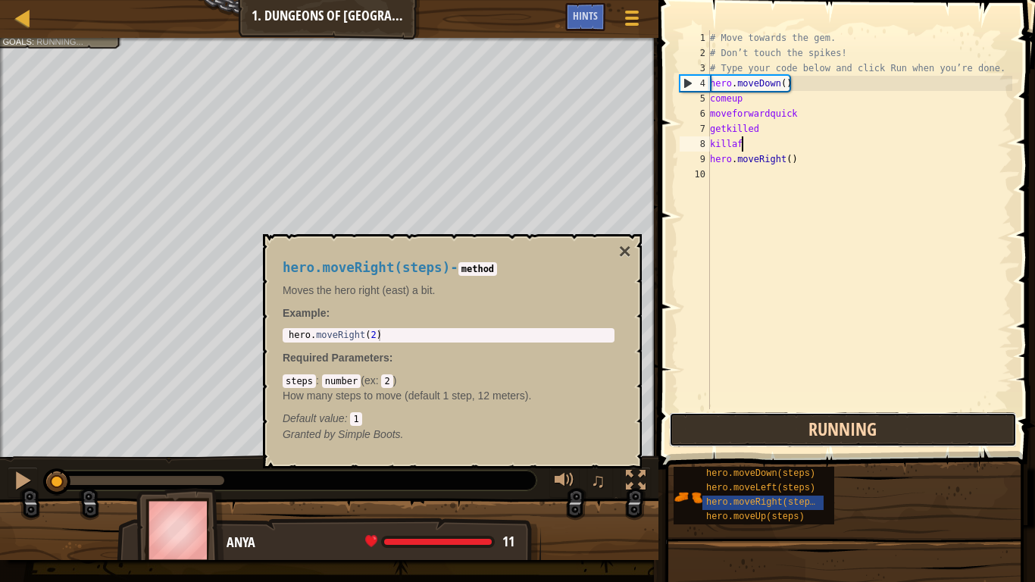
click at [986, 422] on button "Running" at bounding box center [843, 429] width 348 height 35
click at [976, 429] on button "Run" at bounding box center [843, 429] width 348 height 35
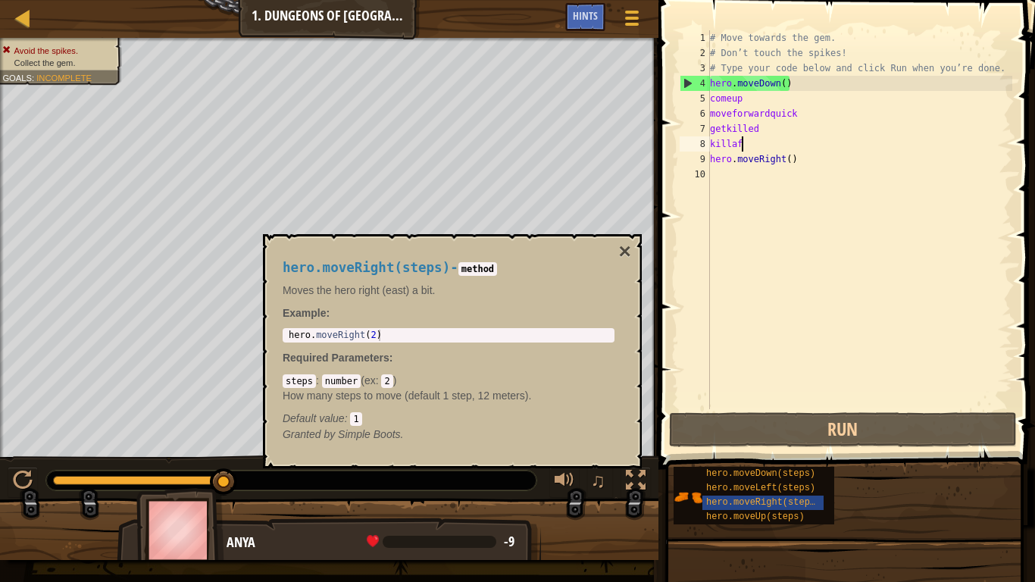
click at [756, 205] on div "# Move towards the gem. # Don’t touch the spikes! # Type your code below and cl…" at bounding box center [859, 234] width 305 height 409
type textarea "="
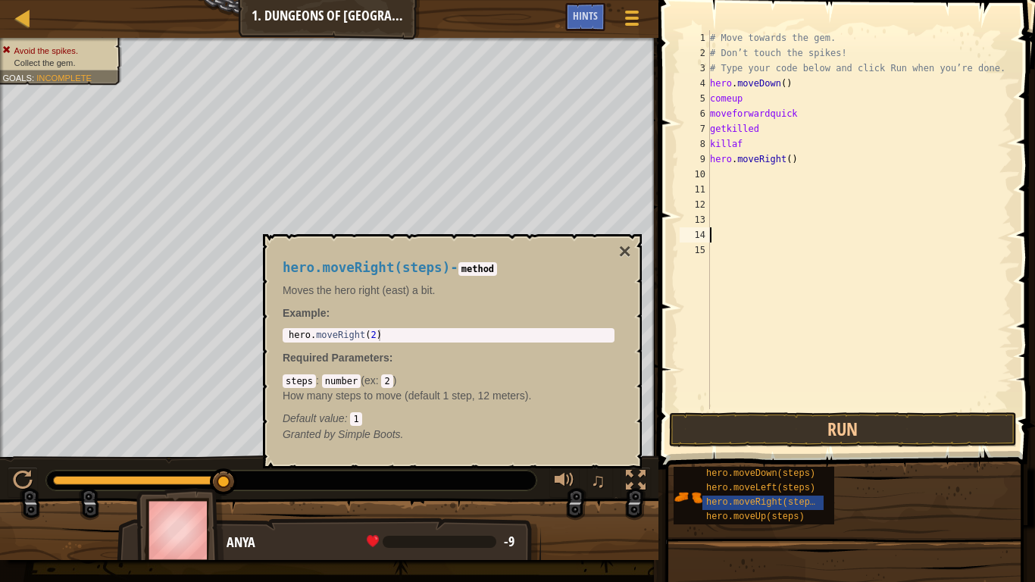
click at [727, 264] on div "# Move towards the gem. # Don’t touch the spikes! # Type your code below and cl…" at bounding box center [859, 234] width 305 height 409
click at [401, 339] on div "hero . moveRight ( 2 )" at bounding box center [449, 347] width 326 height 34
type textarea "hero.moveRight(2)"
click at [738, 190] on div "# Move towards the gem. # Don’t touch the spikes! # Type your code below and cl…" at bounding box center [859, 234] width 305 height 409
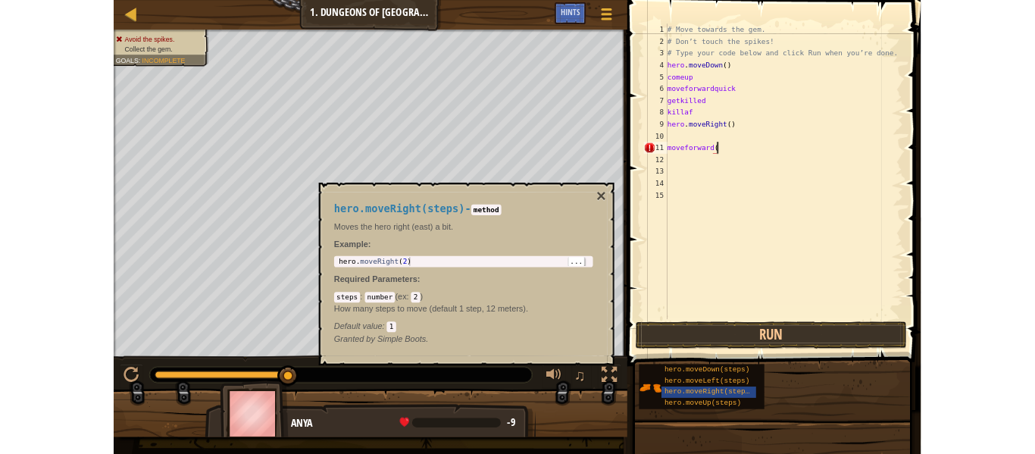
scroll to position [7, 9]
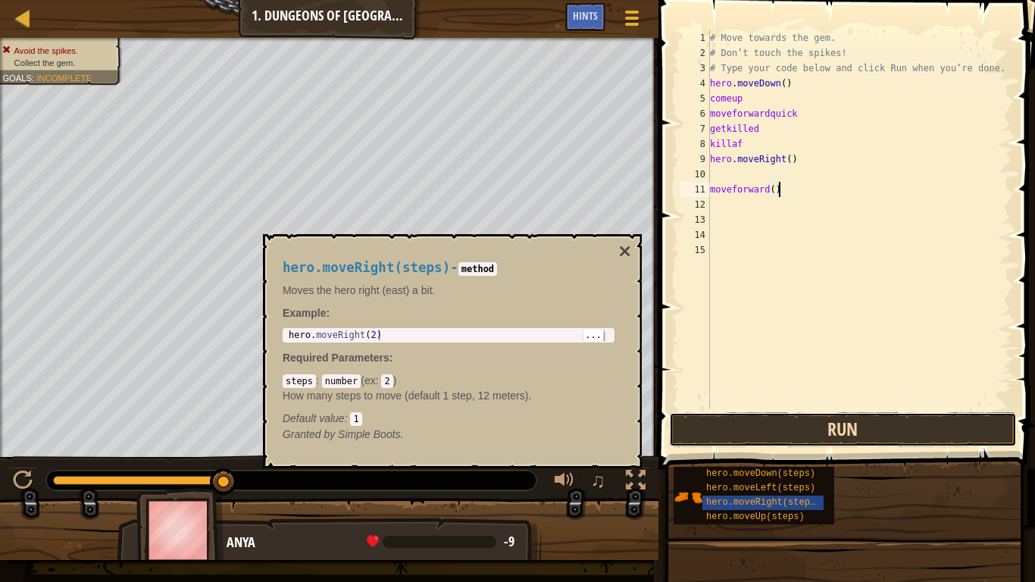
click at [816, 444] on button "Run" at bounding box center [843, 429] width 348 height 35
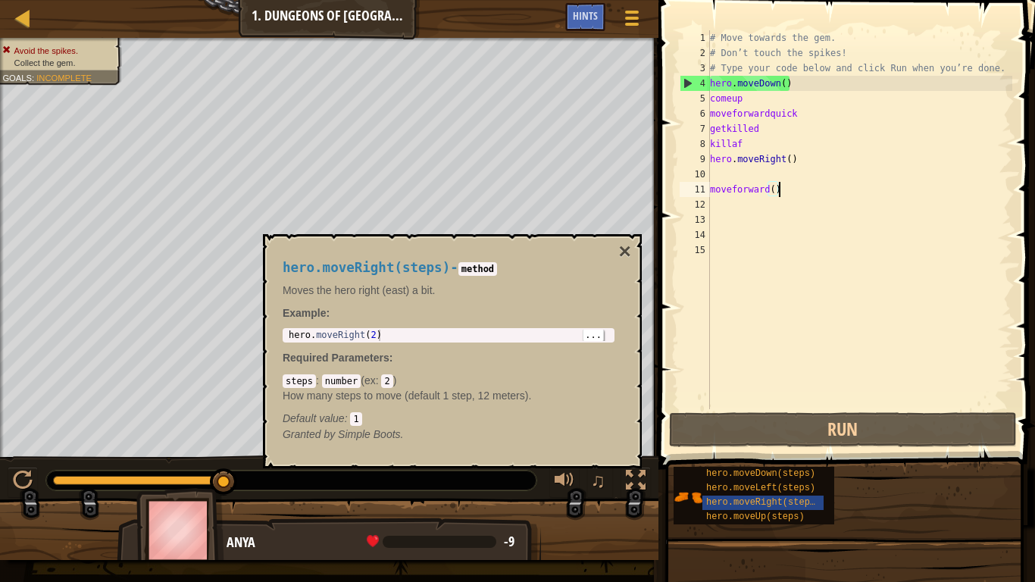
click at [792, 154] on div "# Move towards the gem. # Don’t touch the spikes! # Type your code below and cl…" at bounding box center [859, 234] width 305 height 409
type textarea "hero.moveRight()"
